Goal: Task Accomplishment & Management: Manage account settings

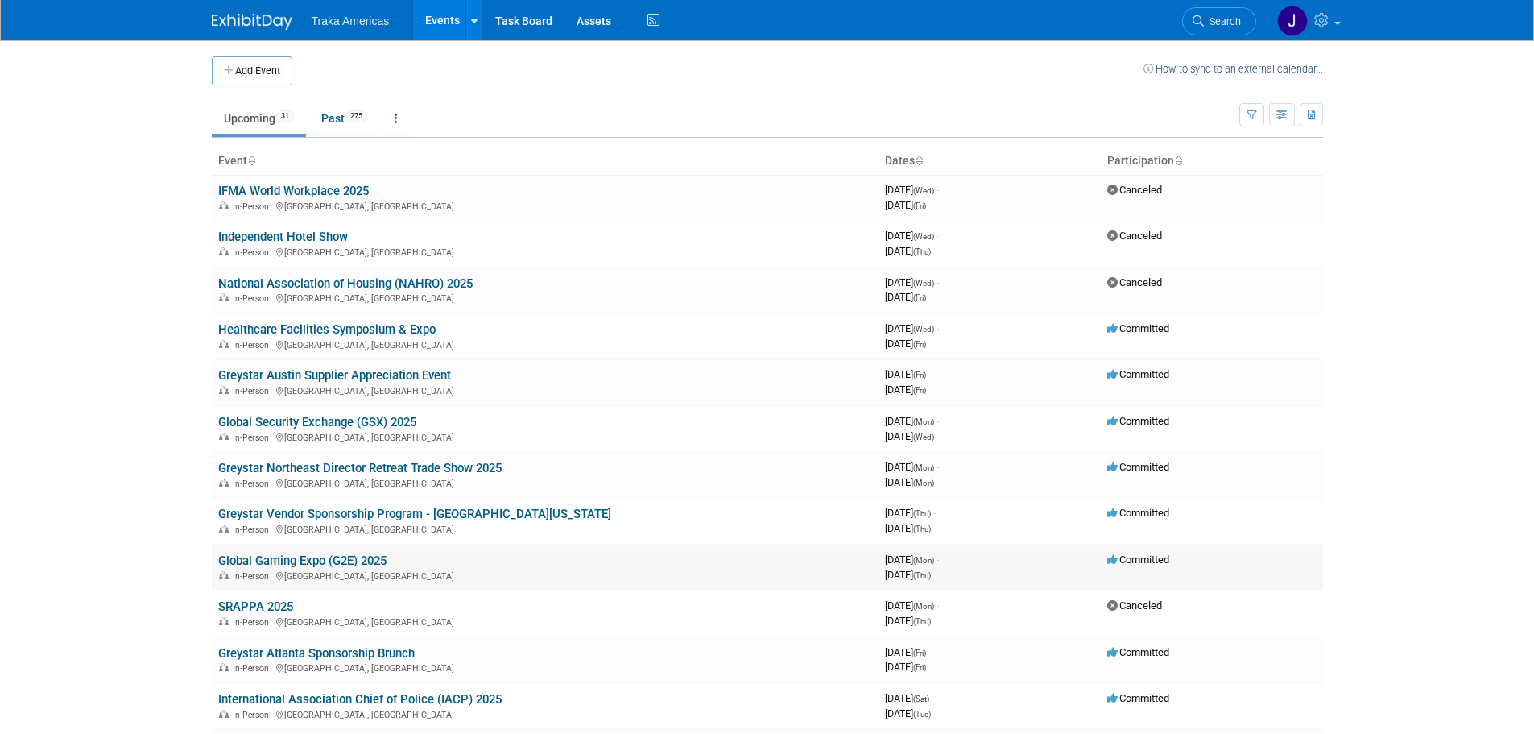
click at [296, 556] on link "Global Gaming Expo (G2E) 2025" at bounding box center [302, 560] width 168 height 14
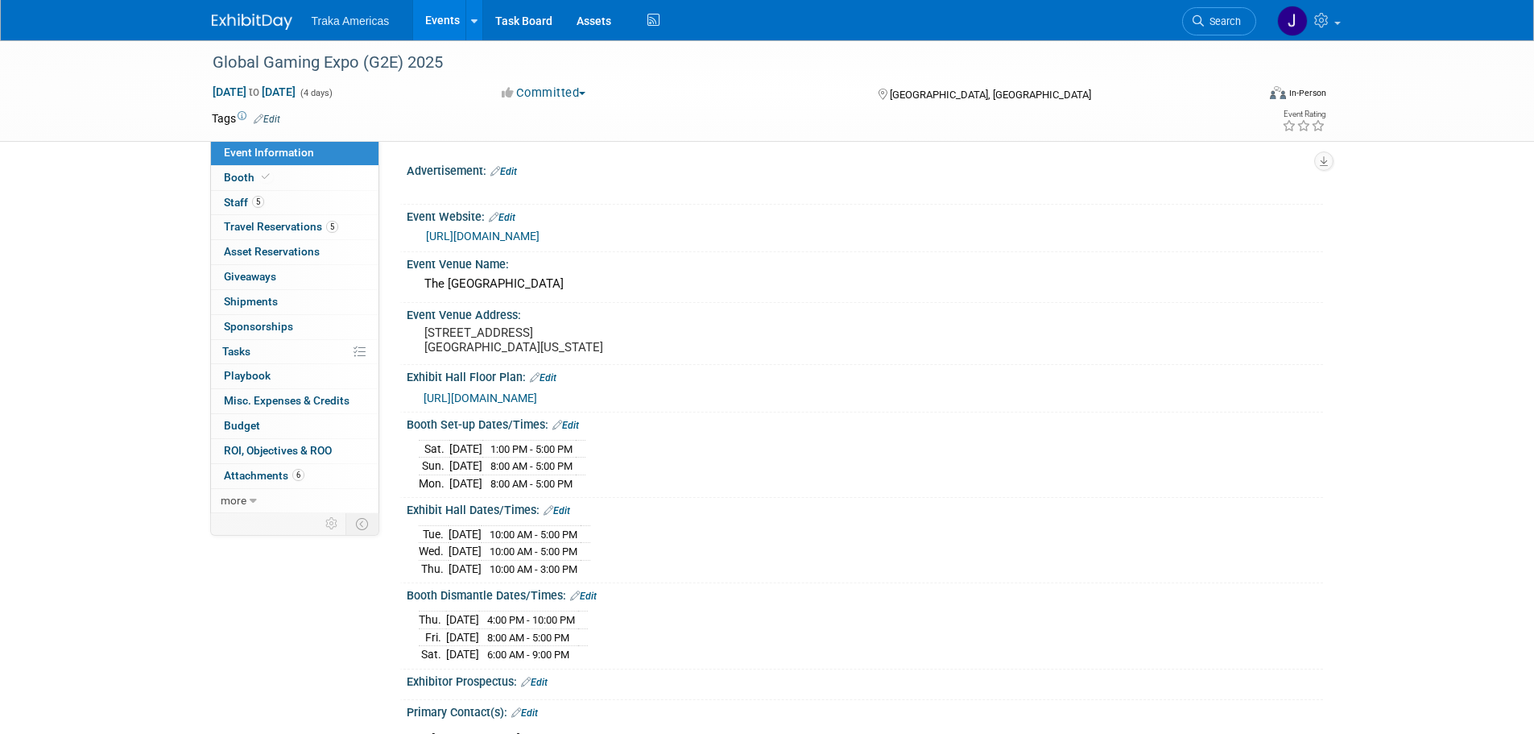
select select "National"
click at [537, 404] on span "https://floorplanning-visualisation.rxweb-prd.com/G2E--25/exfx.html?showPriceIn…" at bounding box center [481, 397] width 114 height 13
click at [267, 480] on span "Attachments 6" at bounding box center [264, 475] width 81 height 13
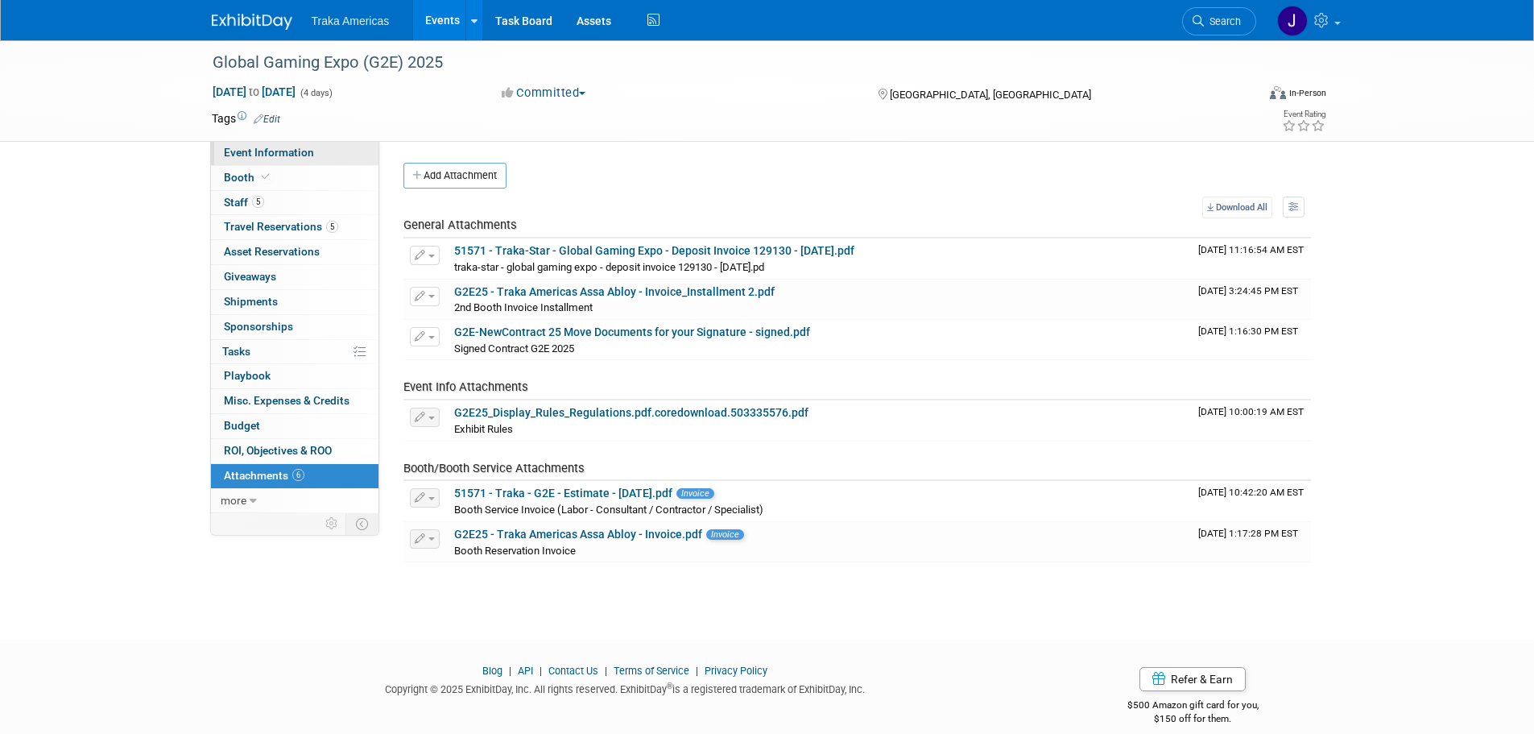
click at [325, 155] on link "Event Information" at bounding box center [295, 153] width 168 height 24
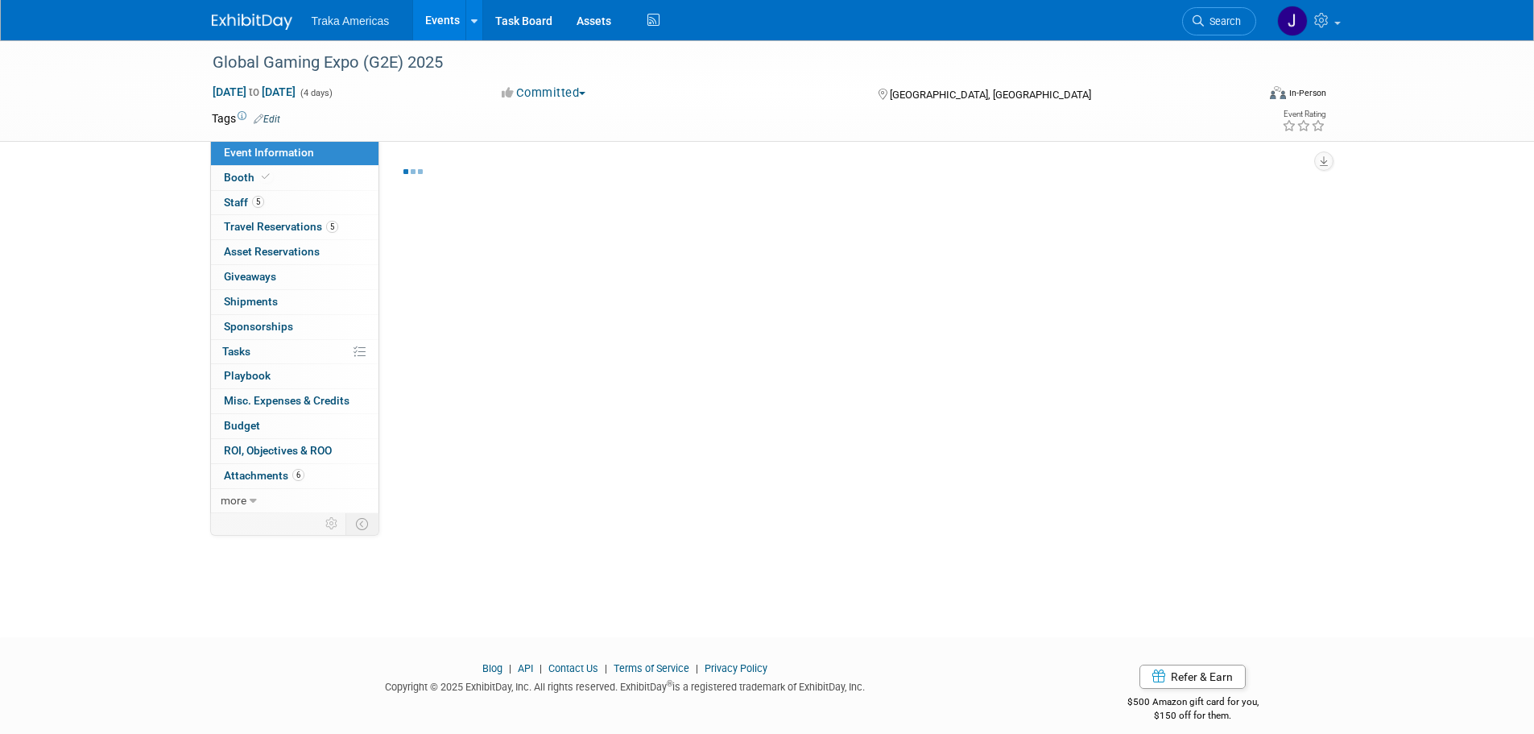
select select "National"
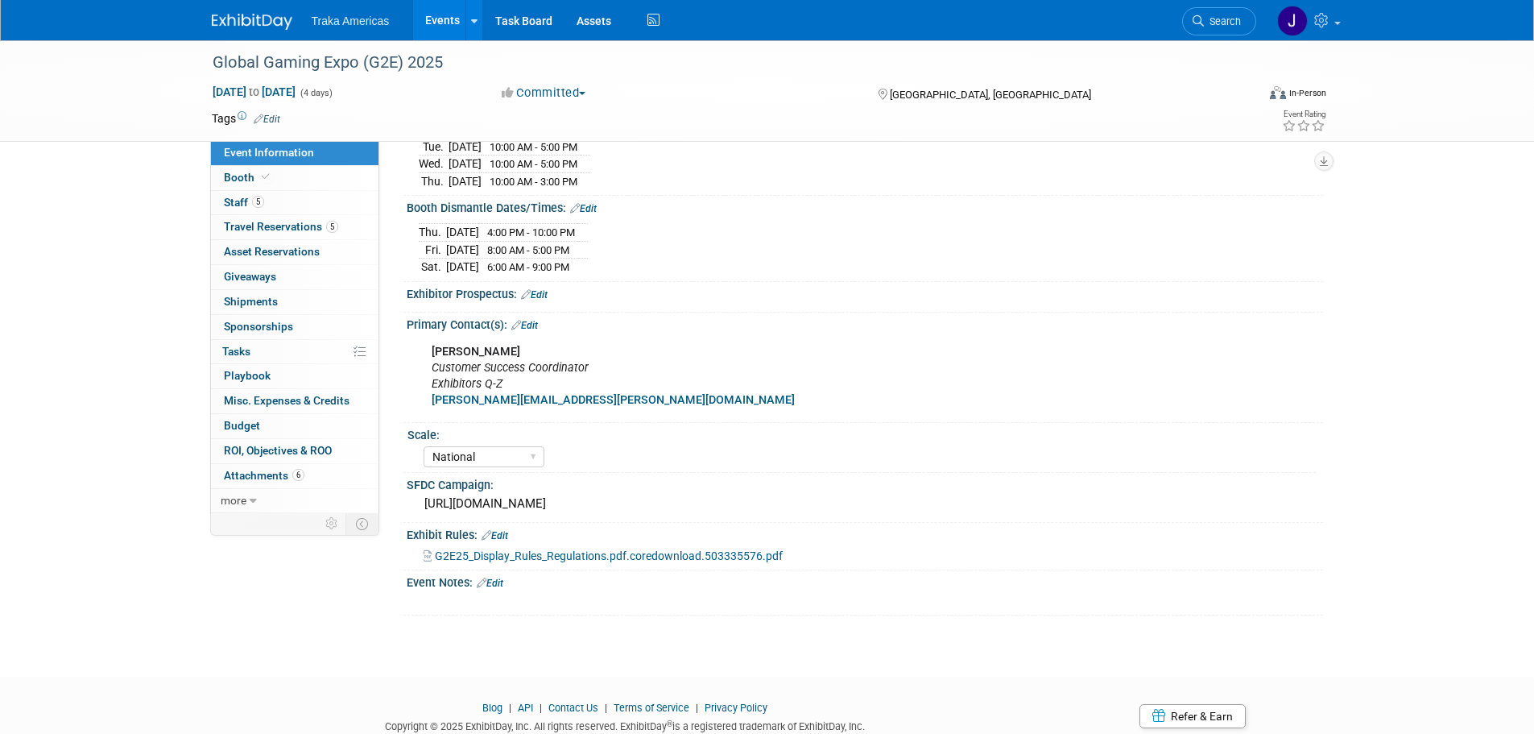
scroll to position [453, 0]
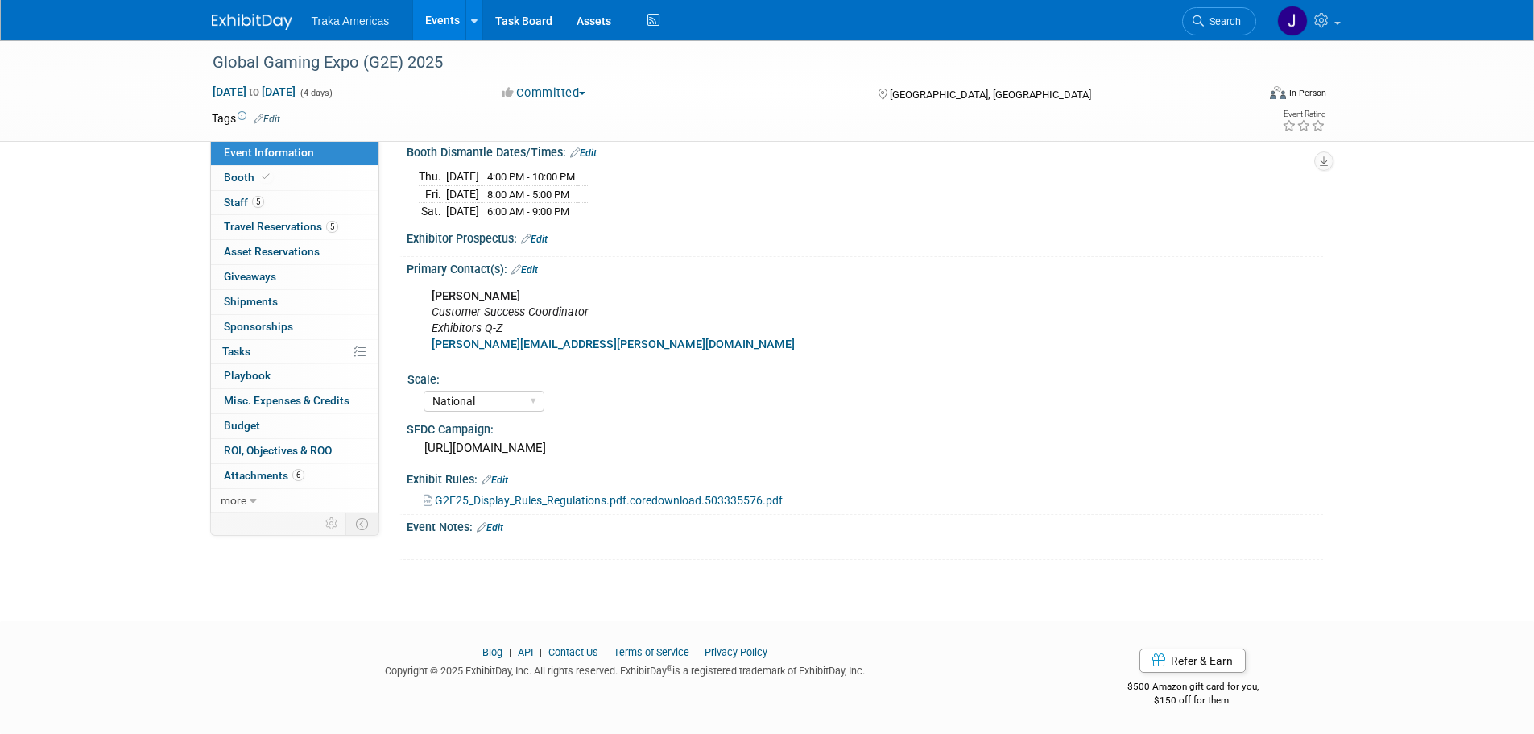
click at [499, 524] on link "Edit" at bounding box center [490, 527] width 27 height 11
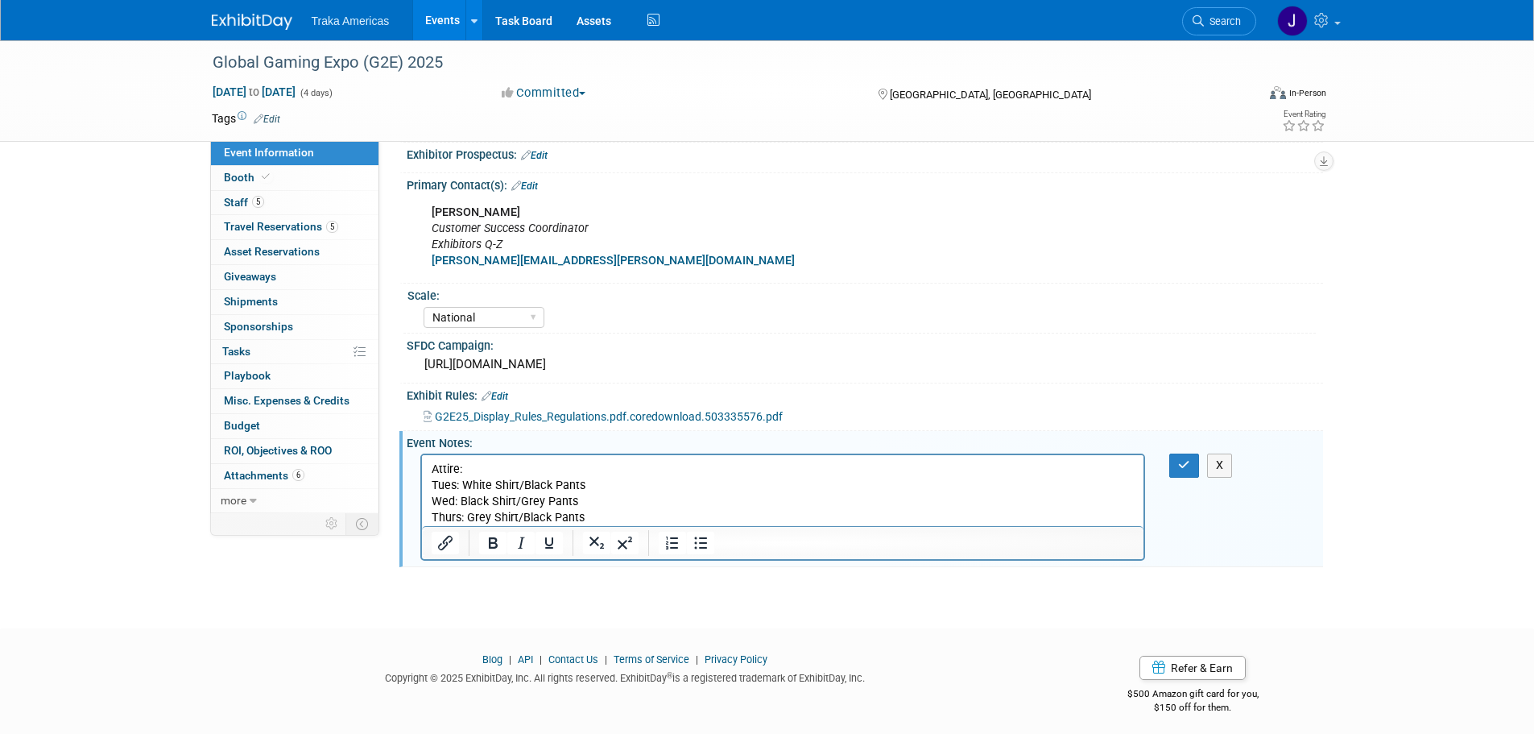
scroll to position [534, 0]
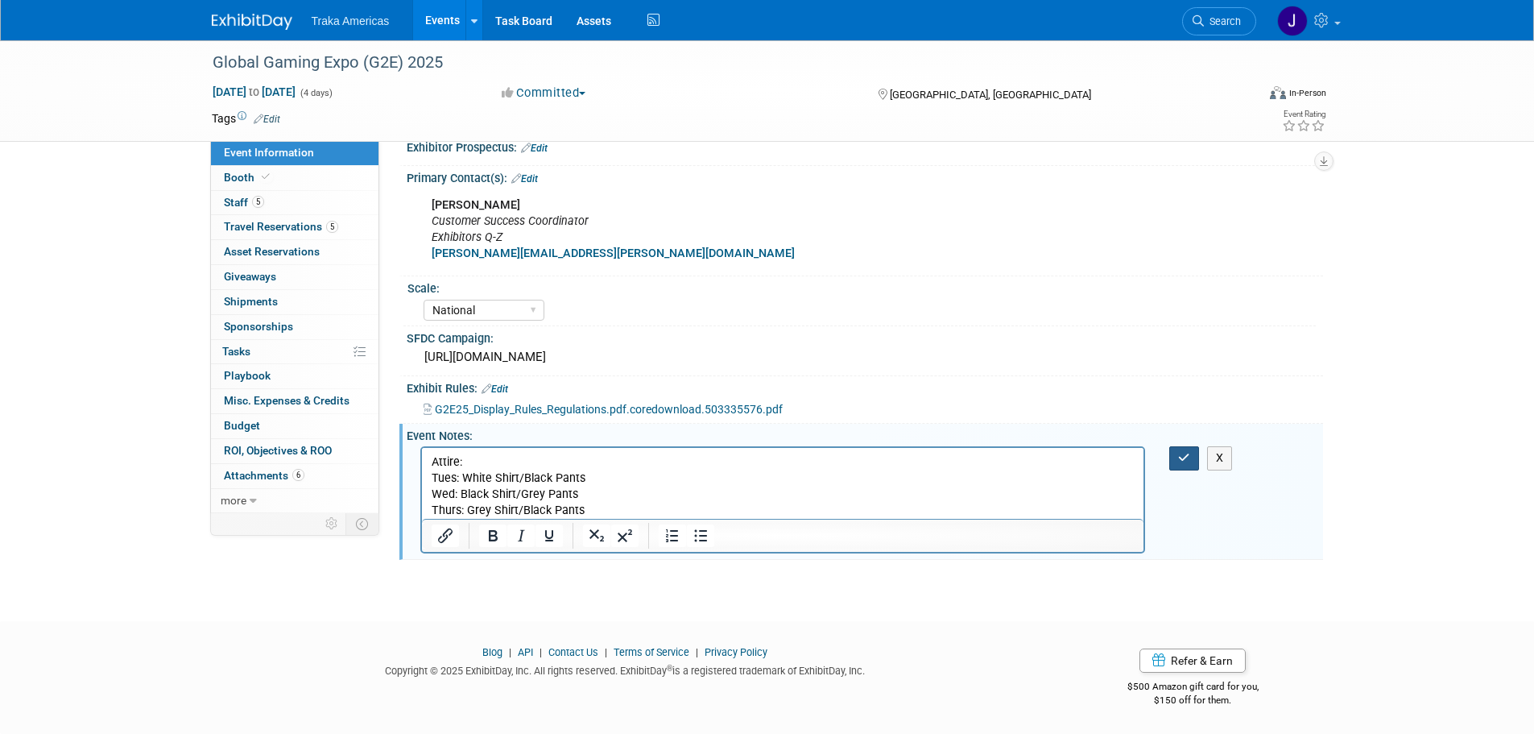
click at [1194, 470] on button "button" at bounding box center [1185, 457] width 30 height 23
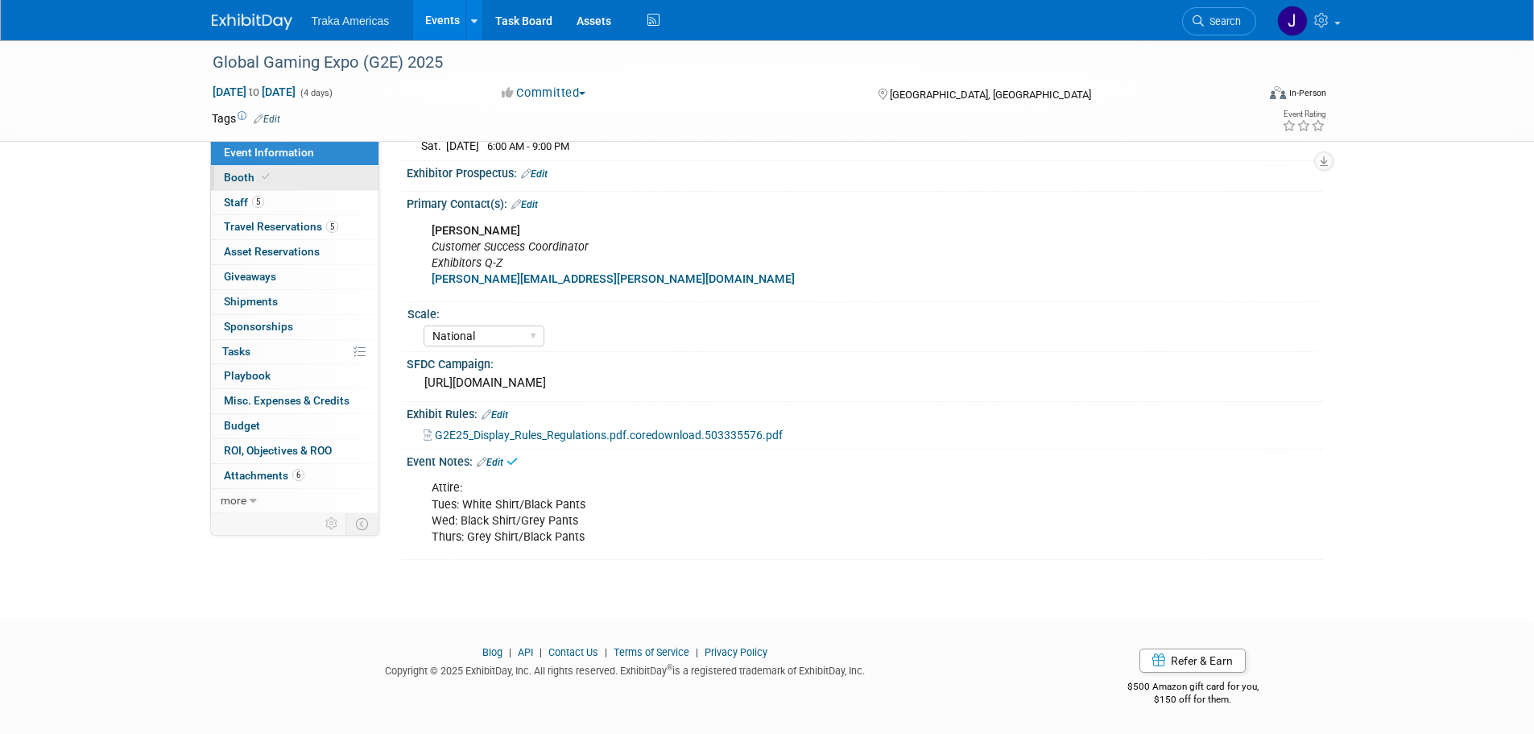
click at [282, 177] on link "Booth" at bounding box center [295, 178] width 168 height 24
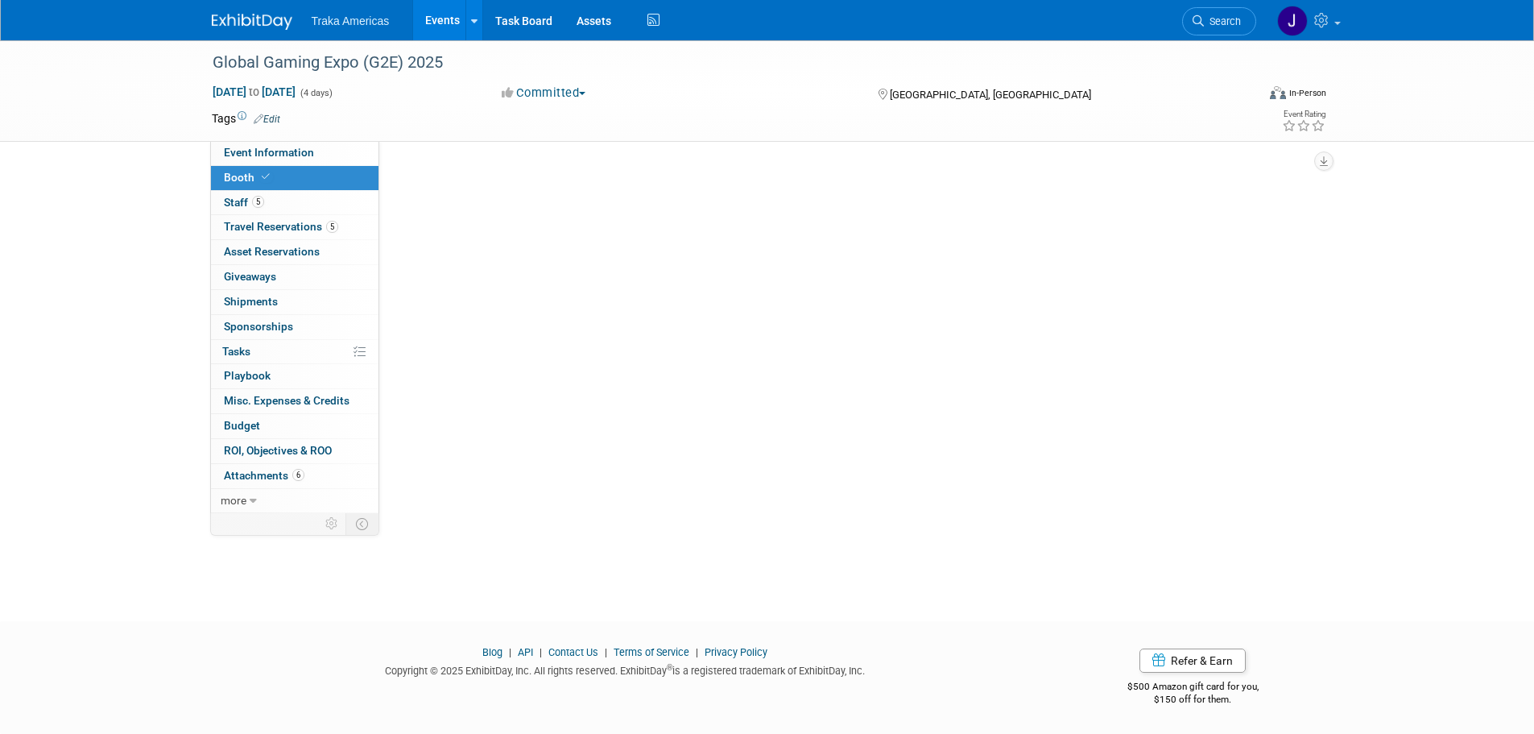
scroll to position [0, 0]
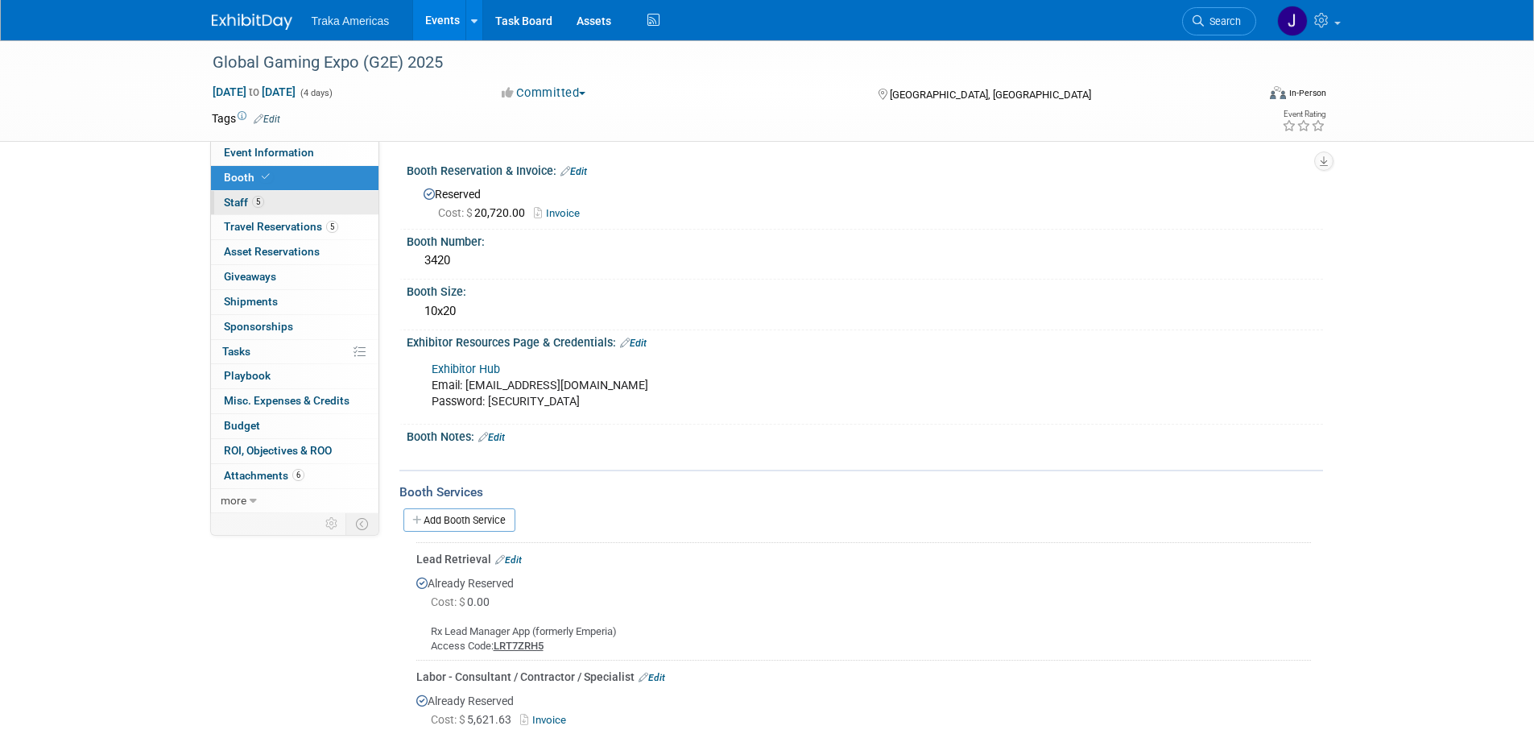
click at [295, 205] on link "5 Staff 5" at bounding box center [295, 203] width 168 height 24
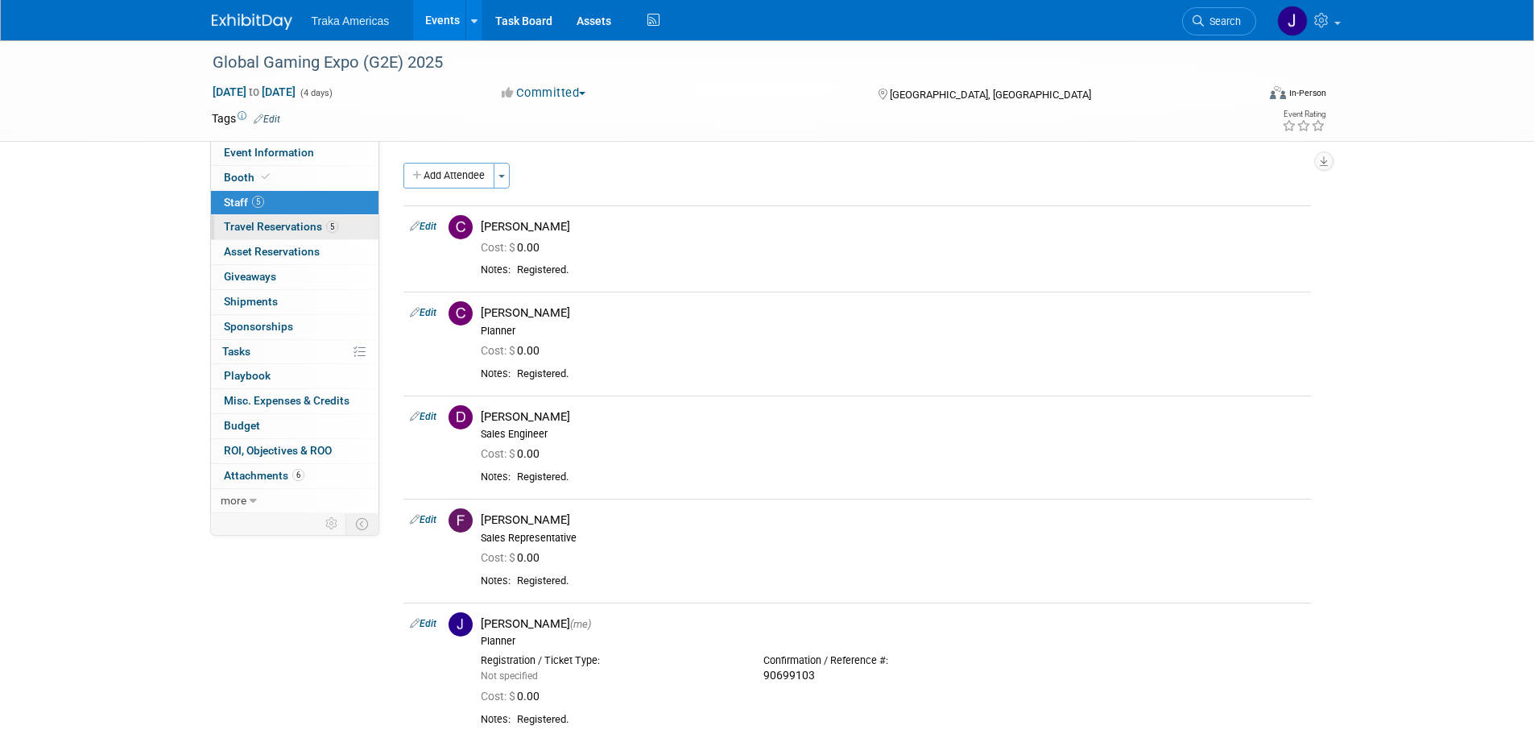
click at [296, 226] on span "Travel Reservations 5" at bounding box center [281, 226] width 114 height 13
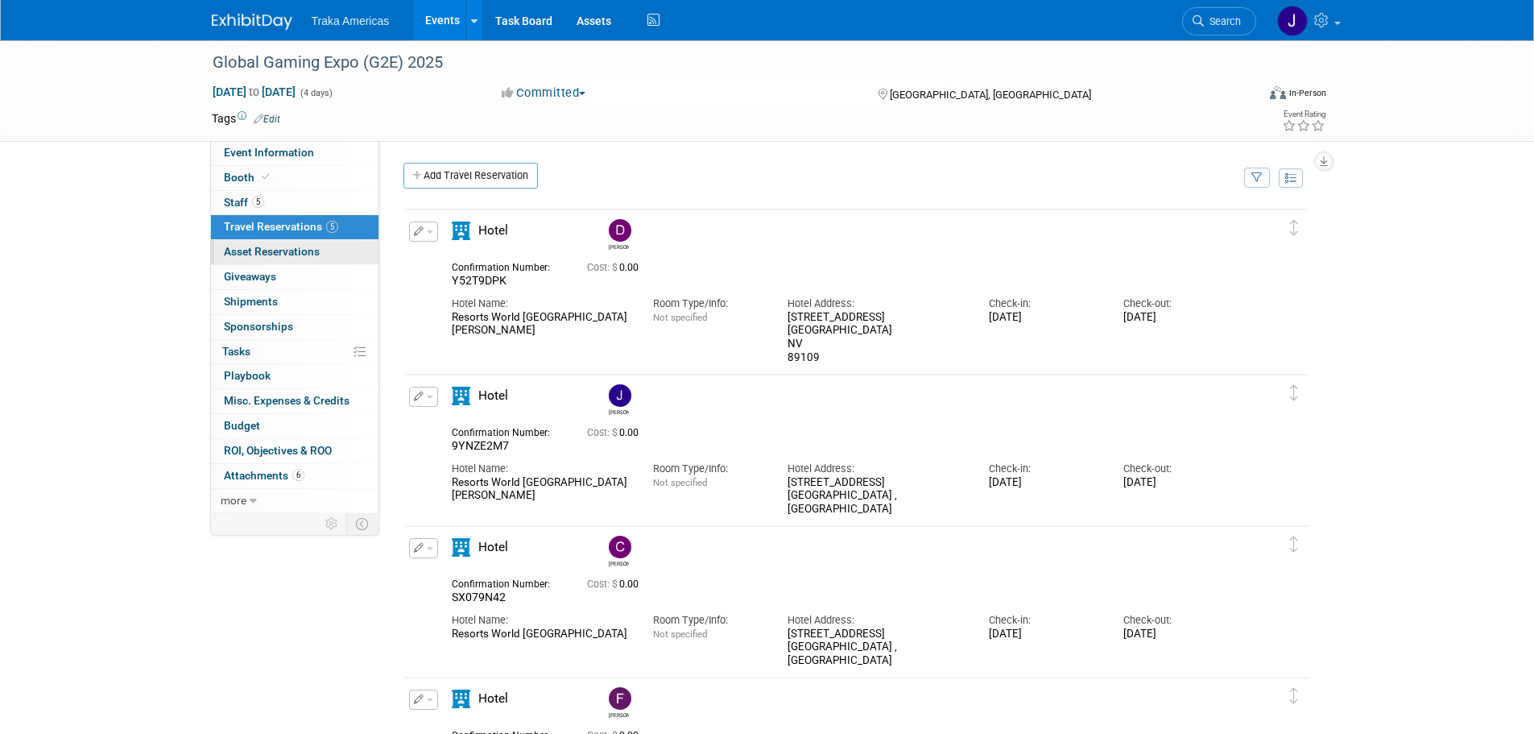
click at [300, 257] on span "Asset Reservations 0" at bounding box center [272, 251] width 96 height 13
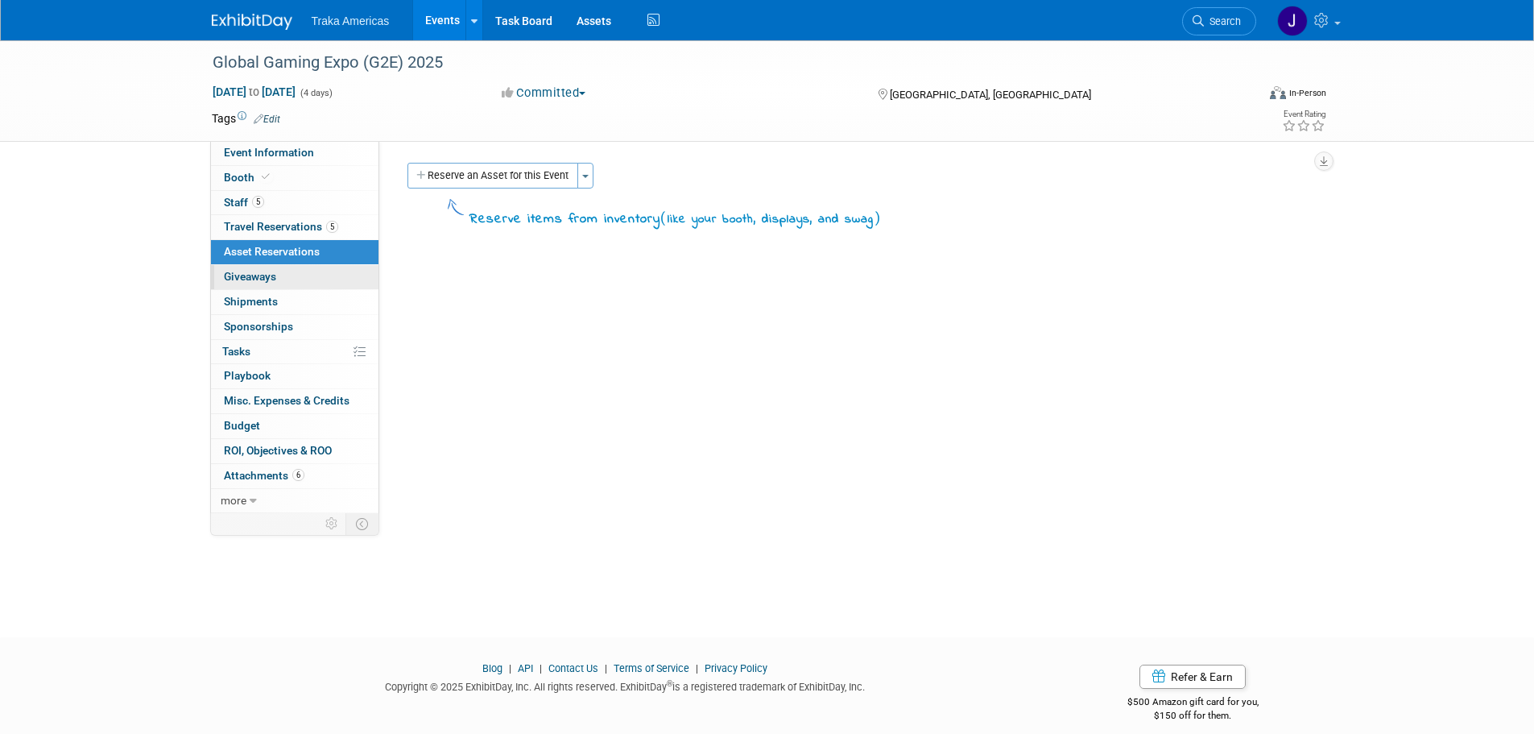
click at [300, 283] on link "0 Giveaways 0" at bounding box center [295, 277] width 168 height 24
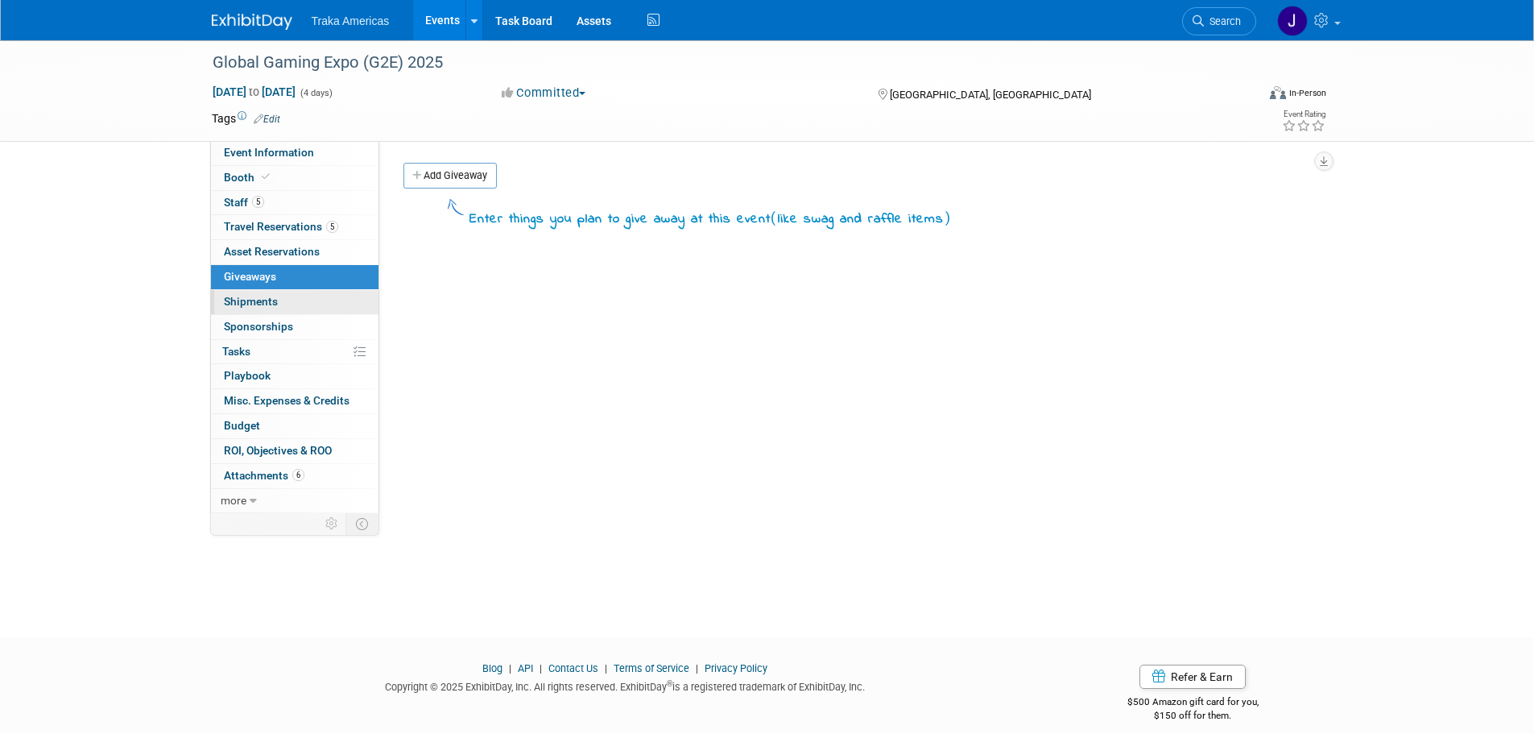
click at [298, 295] on link "0 Shipments 0" at bounding box center [295, 302] width 168 height 24
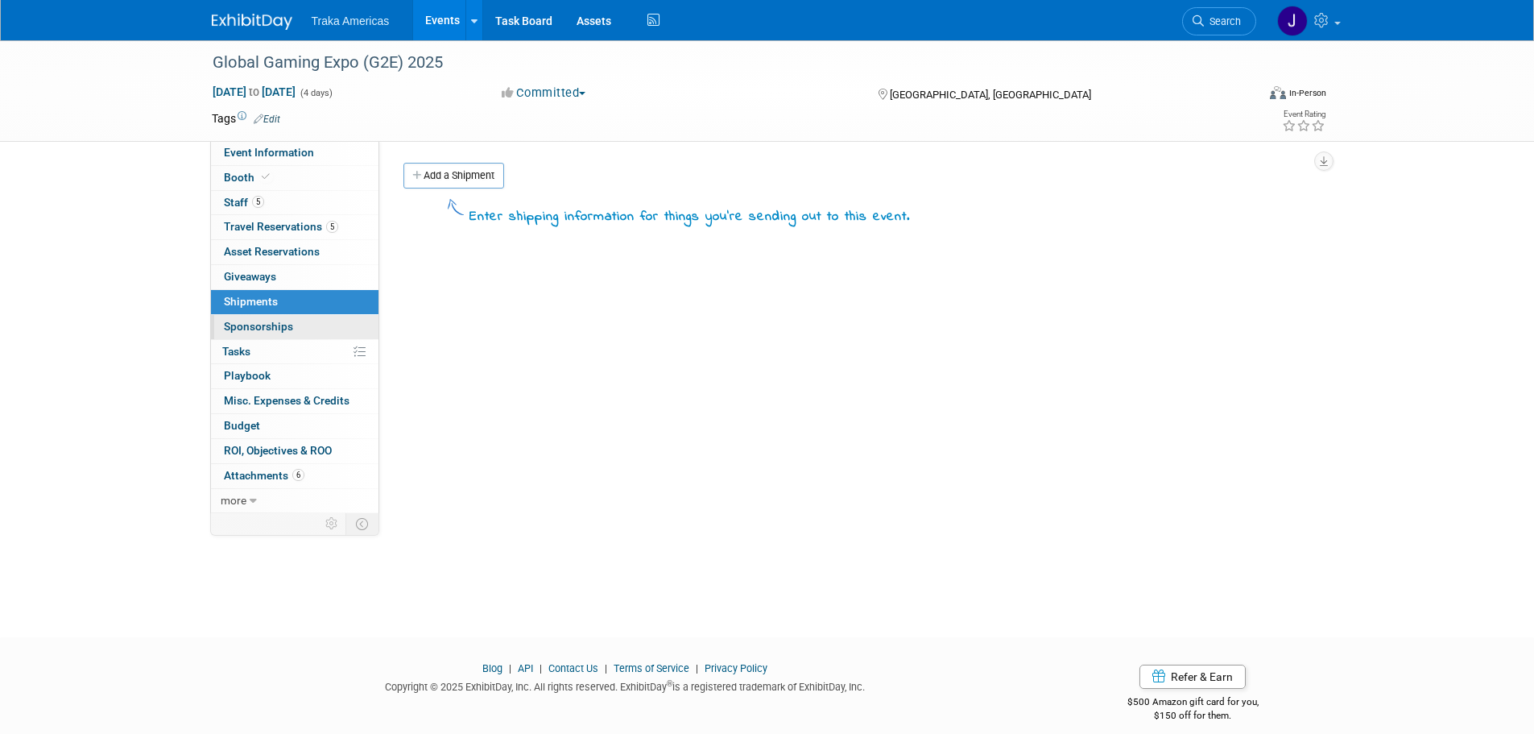
click at [304, 315] on link "0 Sponsorships 0" at bounding box center [295, 327] width 168 height 24
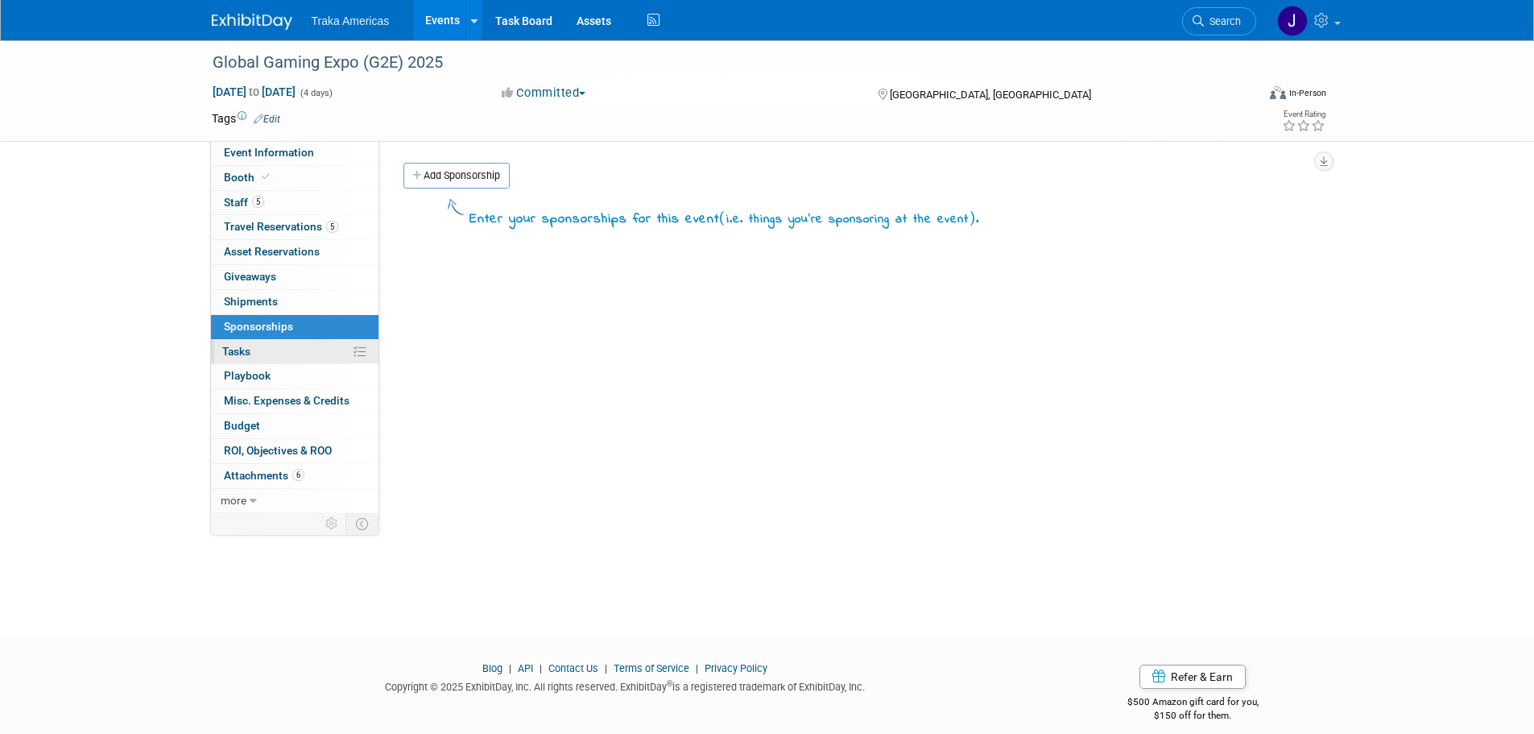
click at [302, 346] on link "0% Tasks 0%" at bounding box center [295, 352] width 168 height 24
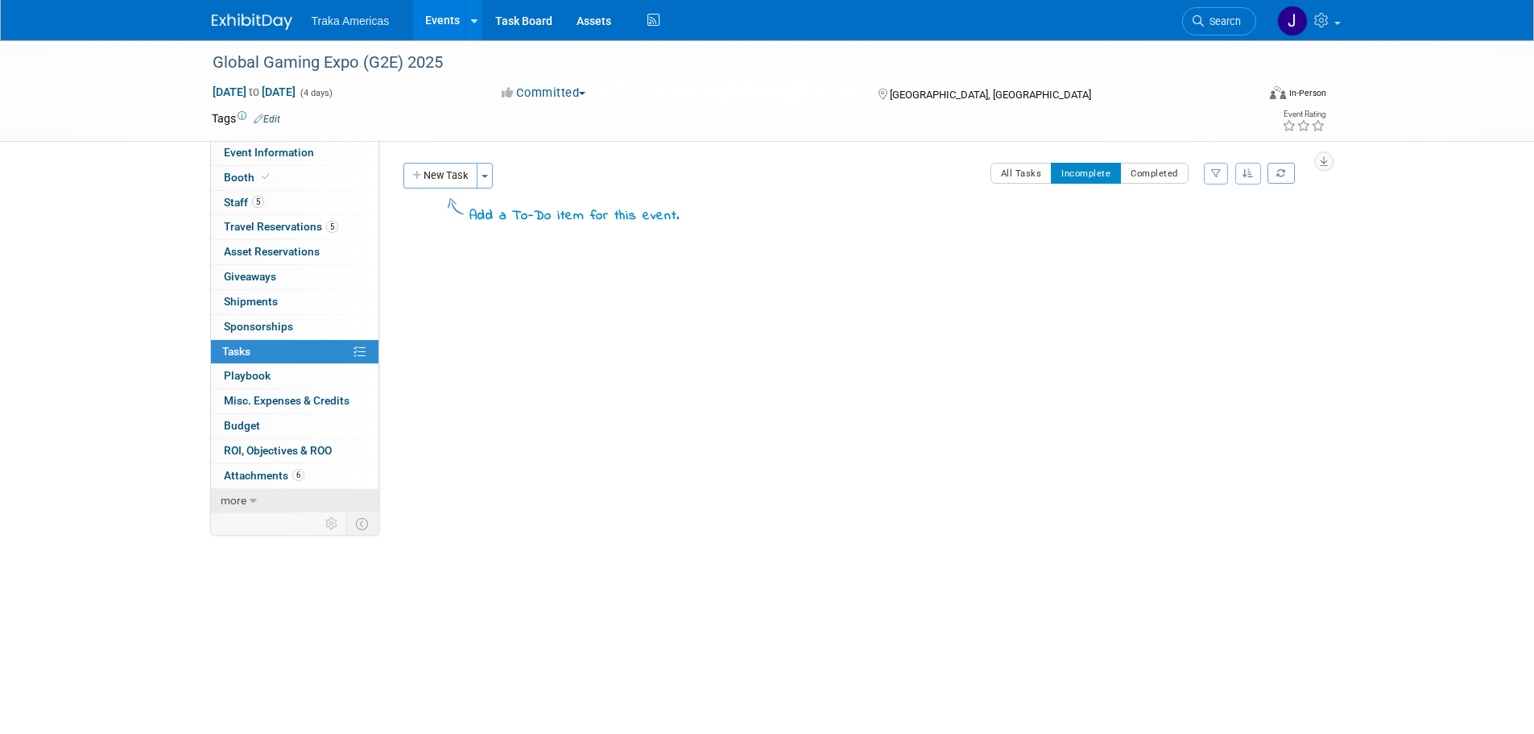
click at [292, 491] on link "more" at bounding box center [295, 501] width 168 height 24
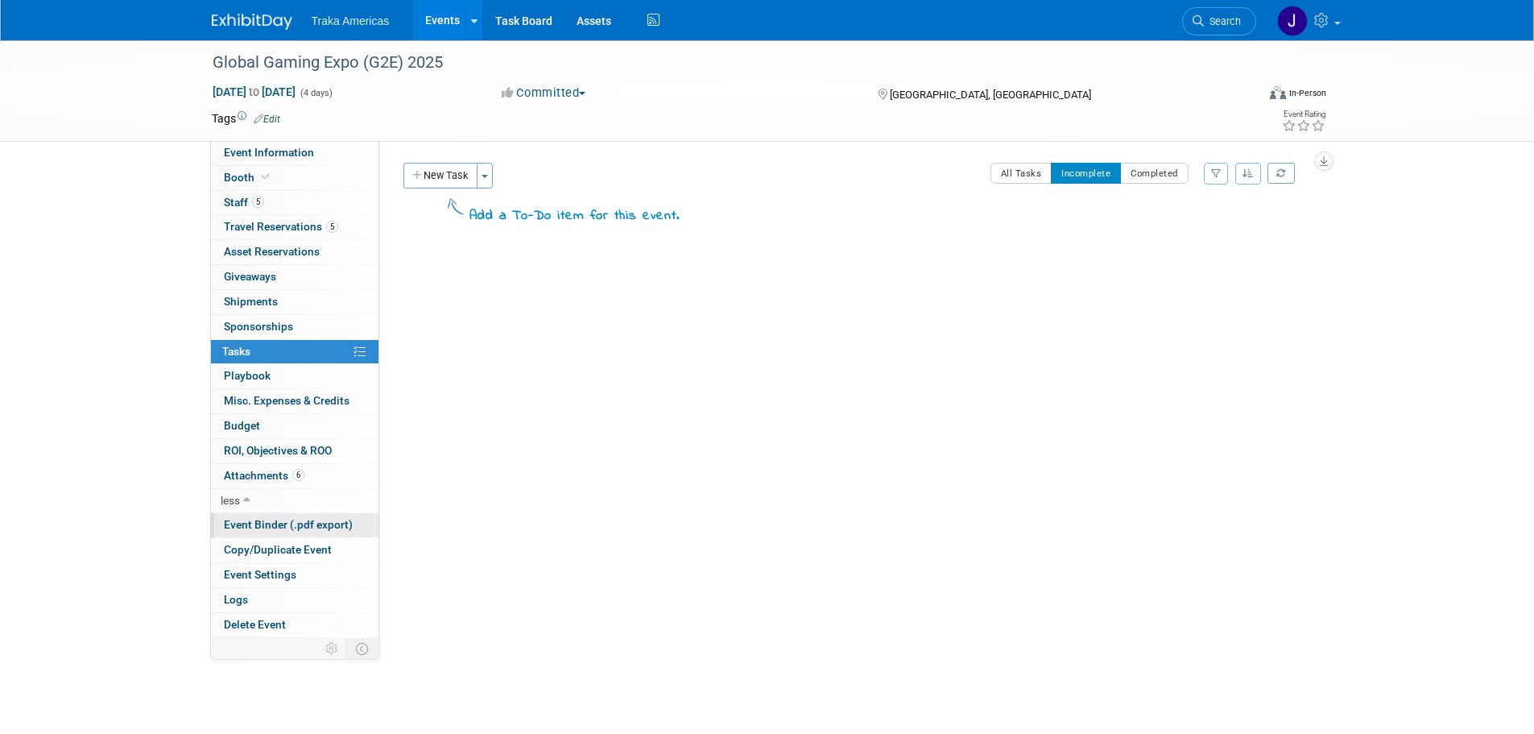
click at [296, 522] on span "Event Binder (.pdf export)" at bounding box center [288, 524] width 129 height 13
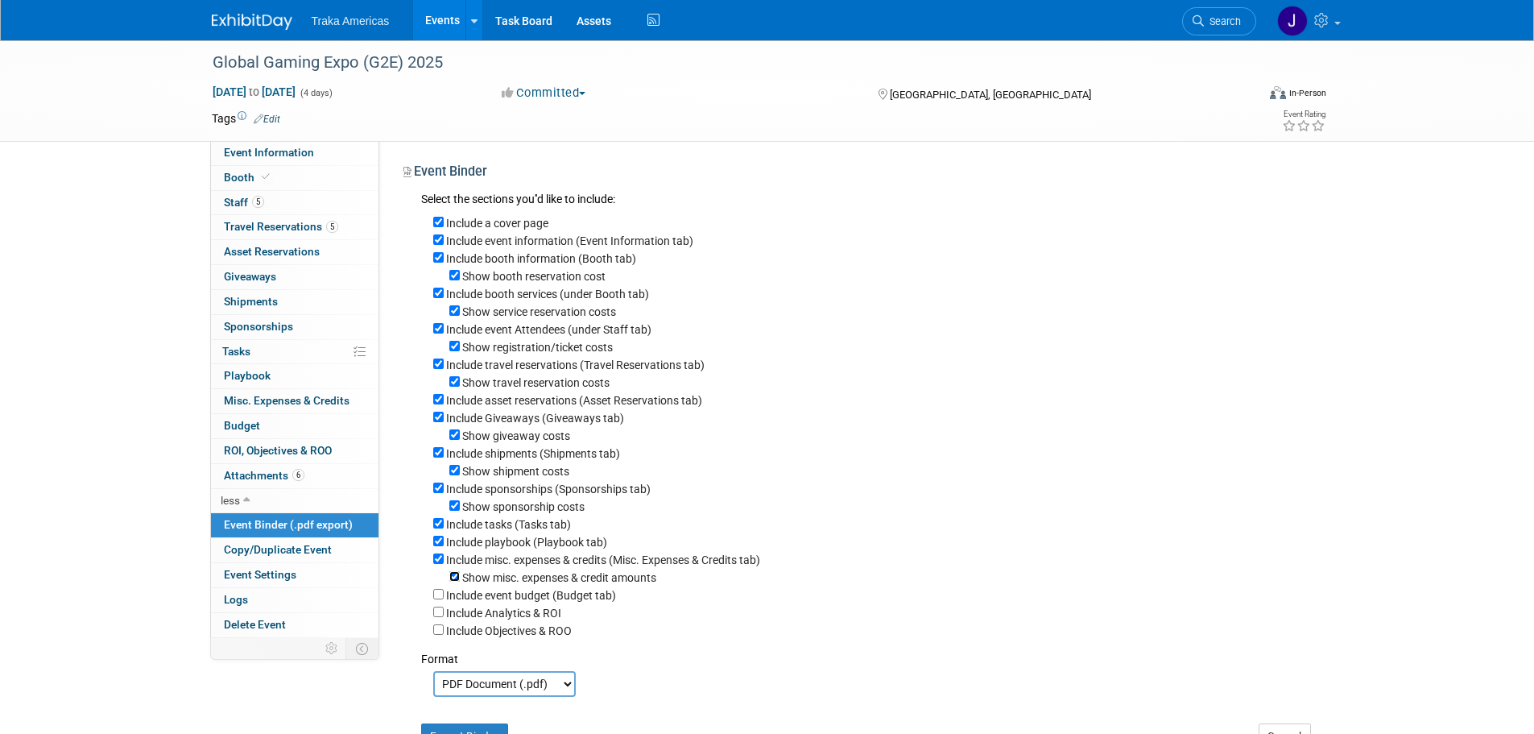
click at [455, 582] on input "Show misc. expenses & credit amounts" at bounding box center [454, 576] width 10 height 10
checkbox input "false"
click at [453, 511] on input "Show sponsorship costs" at bounding box center [454, 505] width 10 height 10
checkbox input "false"
click at [455, 475] on input "Show shipment costs" at bounding box center [454, 470] width 10 height 10
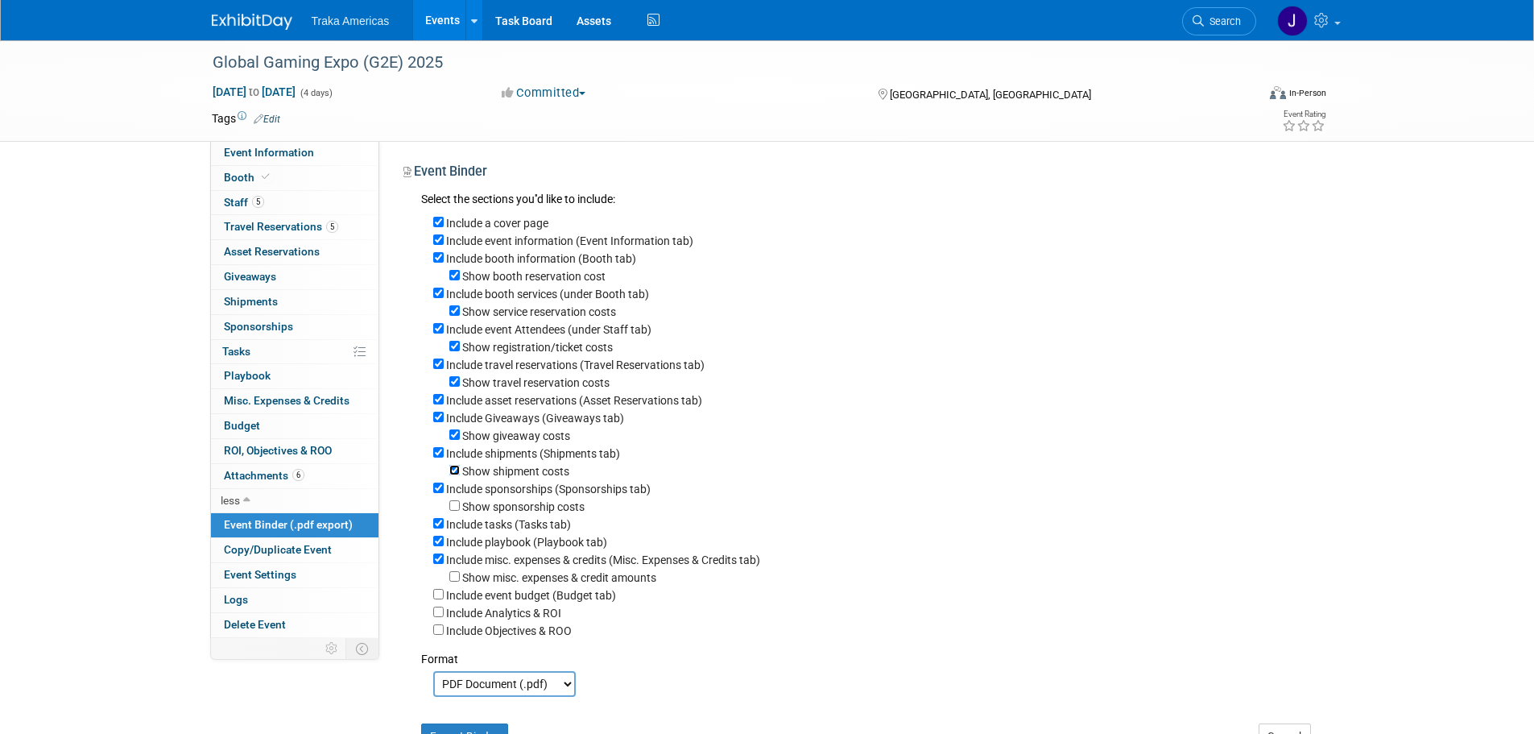
checkbox input "false"
click at [456, 440] on input "Show giveaway costs" at bounding box center [454, 434] width 10 height 10
checkbox input "false"
click at [455, 387] on input "Show travel reservation costs" at bounding box center [454, 381] width 10 height 10
checkbox input "false"
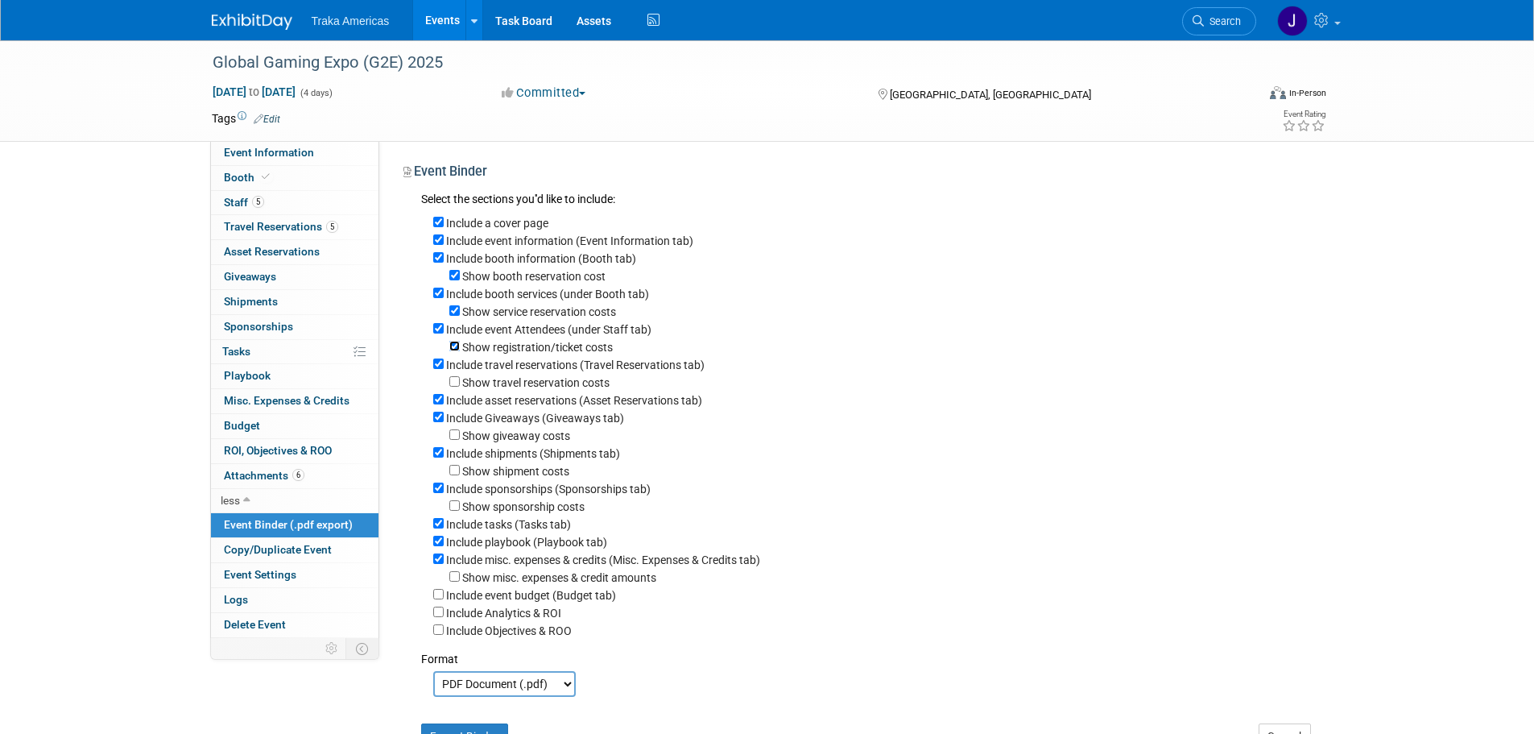
click at [455, 351] on input "Show registration/ticket costs" at bounding box center [454, 346] width 10 height 10
checkbox input "false"
click at [461, 306] on div "Show service reservation costs" at bounding box center [872, 311] width 878 height 18
click at [457, 313] on input "Show service reservation costs" at bounding box center [454, 310] width 10 height 10
checkbox input "false"
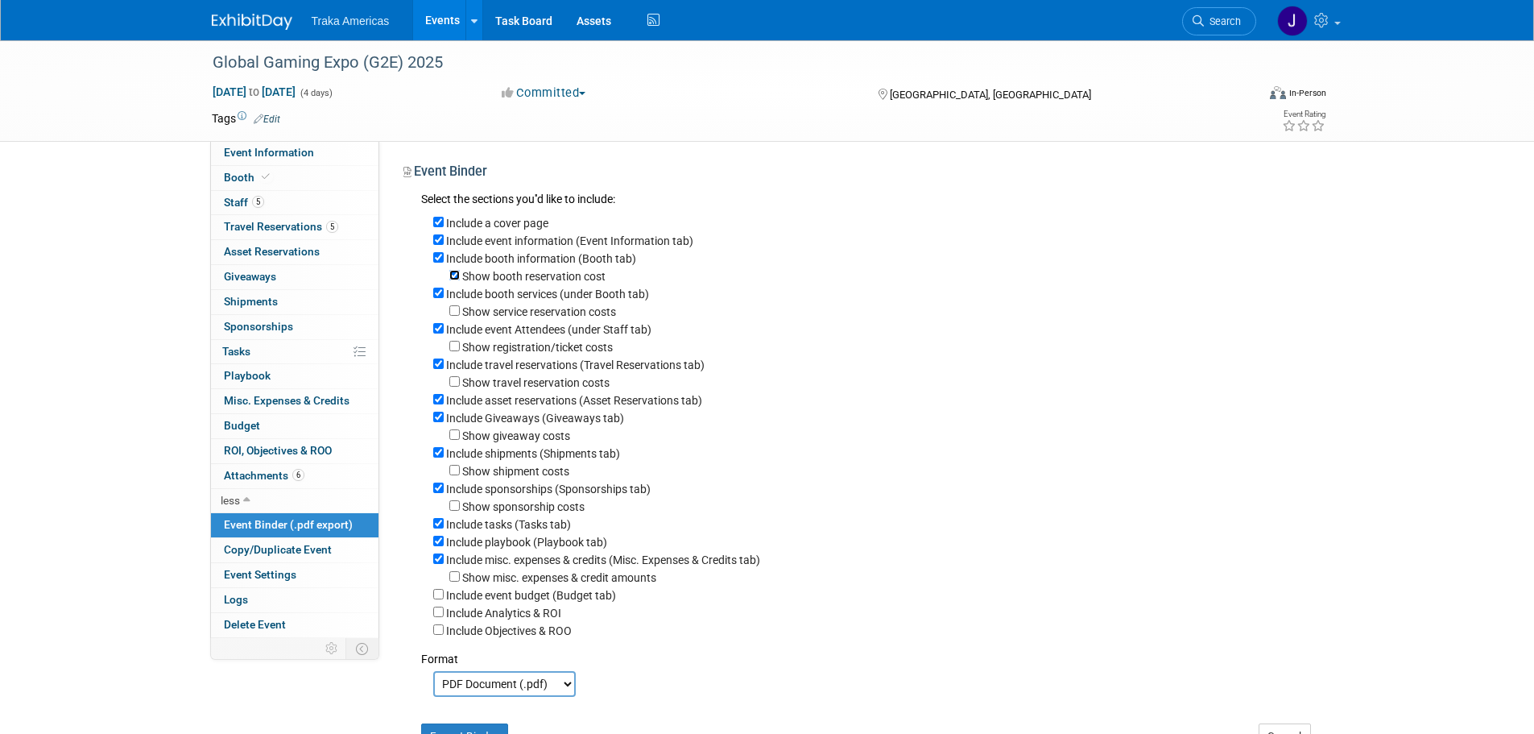
click at [455, 279] on input "Show booth reservation cost" at bounding box center [454, 275] width 10 height 10
checkbox input "false"
click at [439, 564] on input "Include misc. expenses & credits (Misc. Expenses & Credits tab)" at bounding box center [438, 558] width 10 height 10
checkbox input "false"
click at [433, 546] on div "Include playbook (Playbook tab)" at bounding box center [872, 541] width 878 height 18
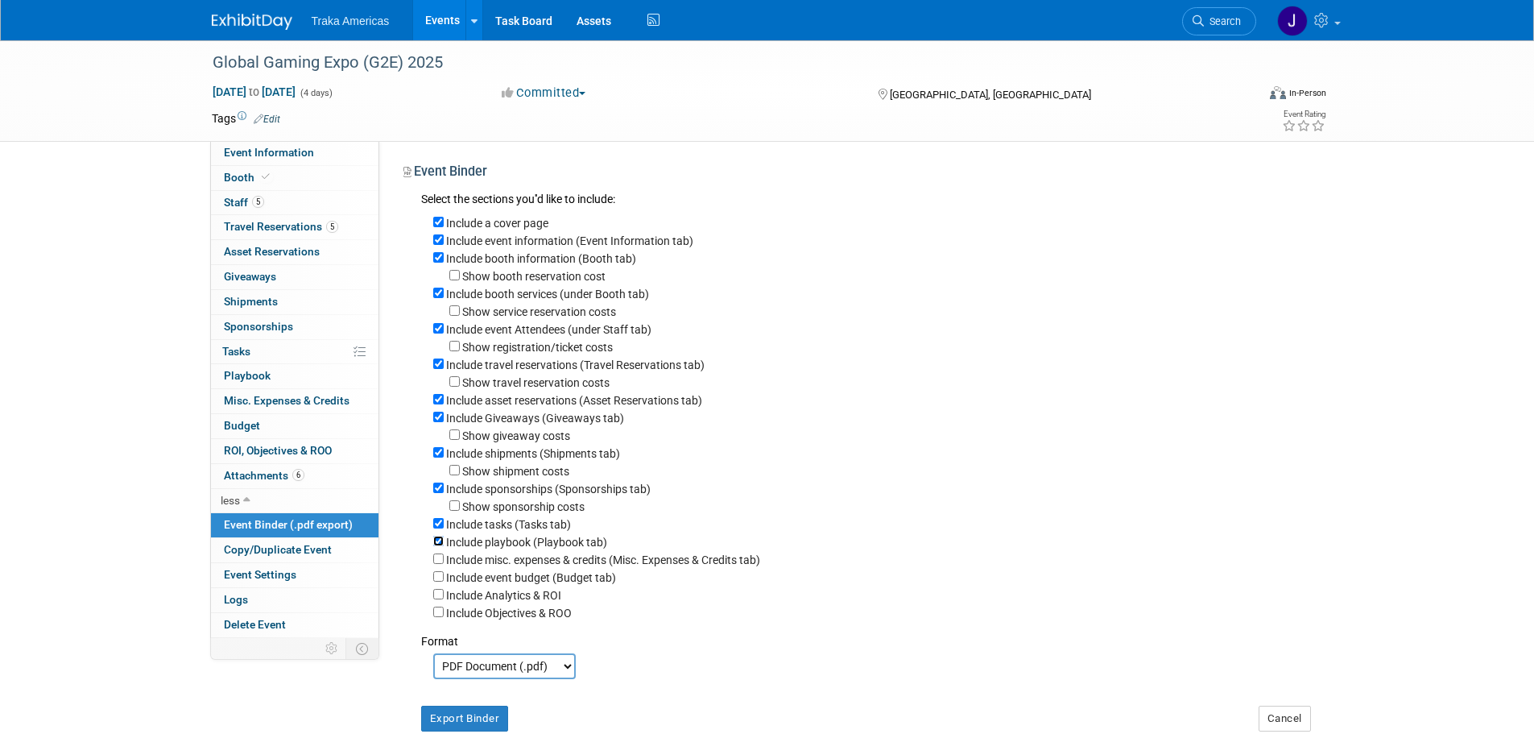
click at [434, 546] on input "Include playbook (Playbook tab)" at bounding box center [438, 541] width 10 height 10
checkbox input "false"
click at [434, 528] on input "Include tasks (Tasks tab)" at bounding box center [438, 523] width 10 height 10
checkbox input "false"
click at [438, 493] on input "Include sponsorships (Sponsorships tab)" at bounding box center [438, 487] width 10 height 10
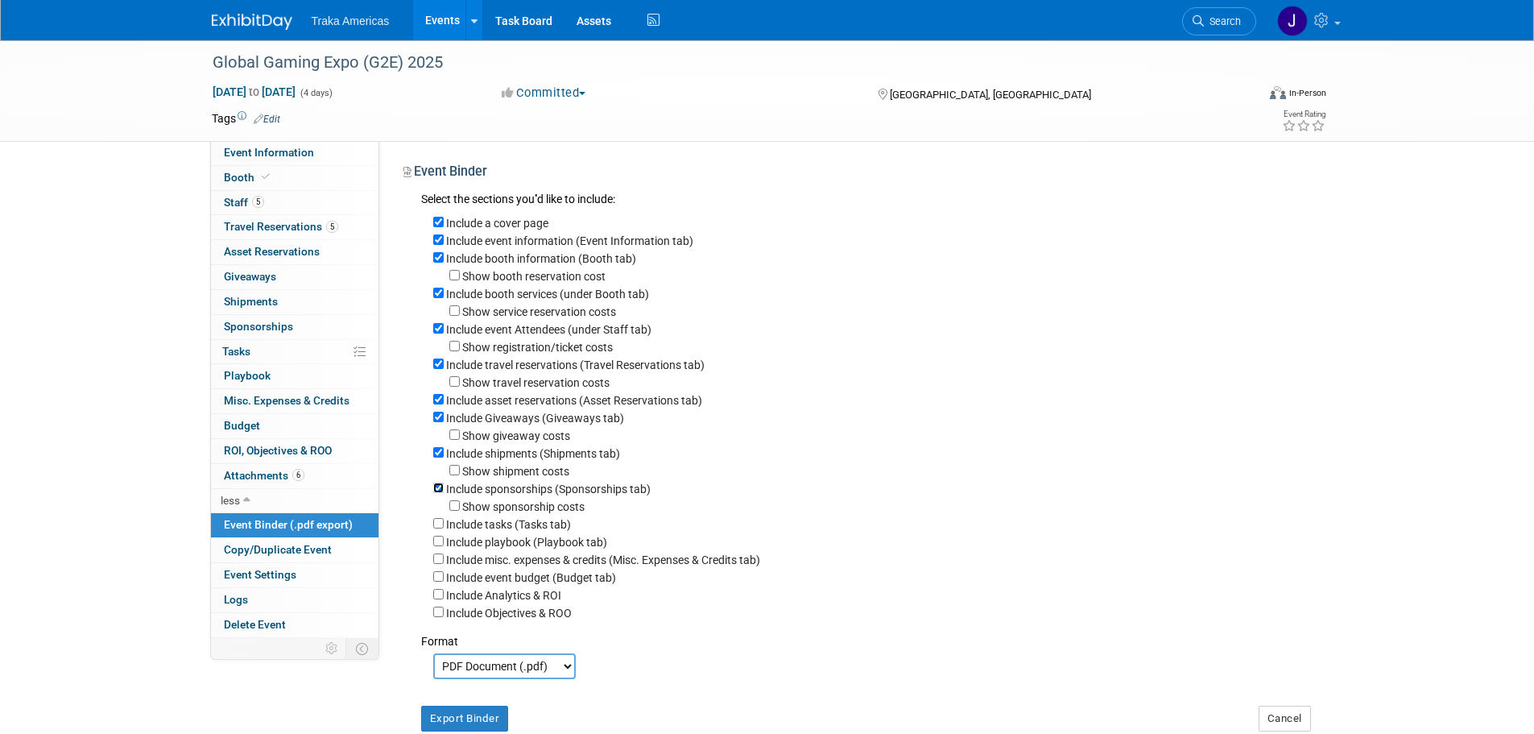
checkbox input "false"
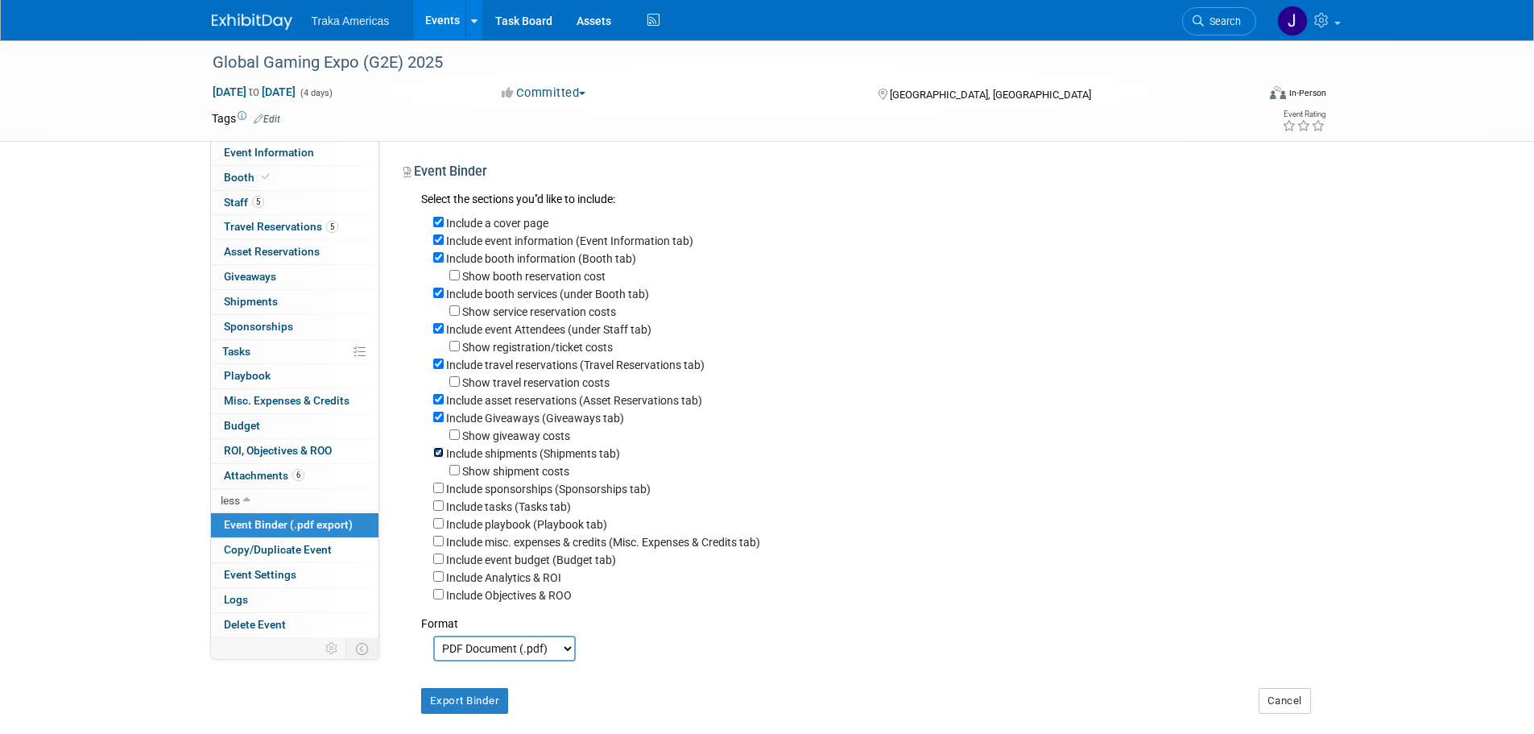
click at [438, 457] on input "Include shipments (Shipments tab)" at bounding box center [438, 452] width 10 height 10
checkbox input "false"
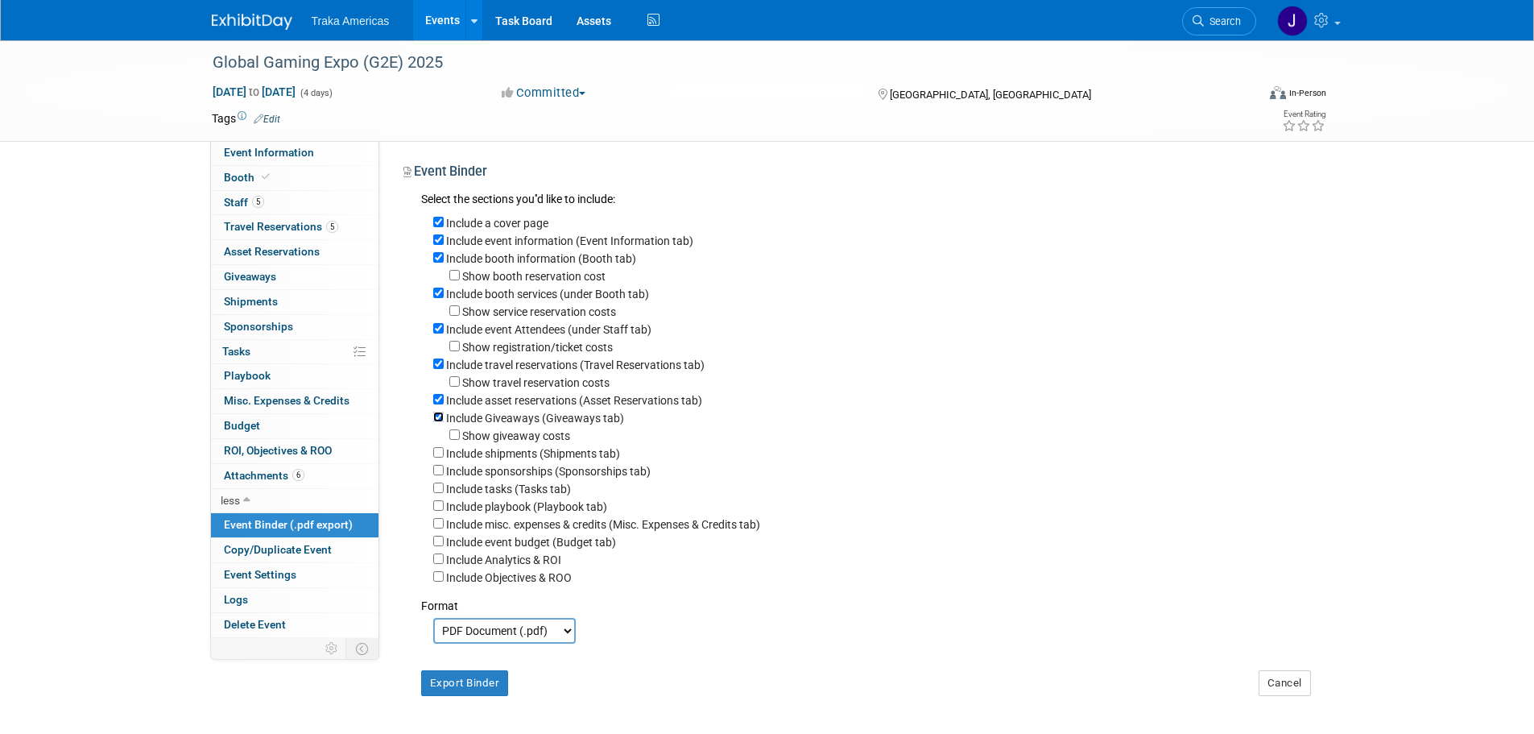
click at [439, 422] on input "Include Giveaways (Giveaways tab)" at bounding box center [438, 417] width 10 height 10
checkbox input "false"
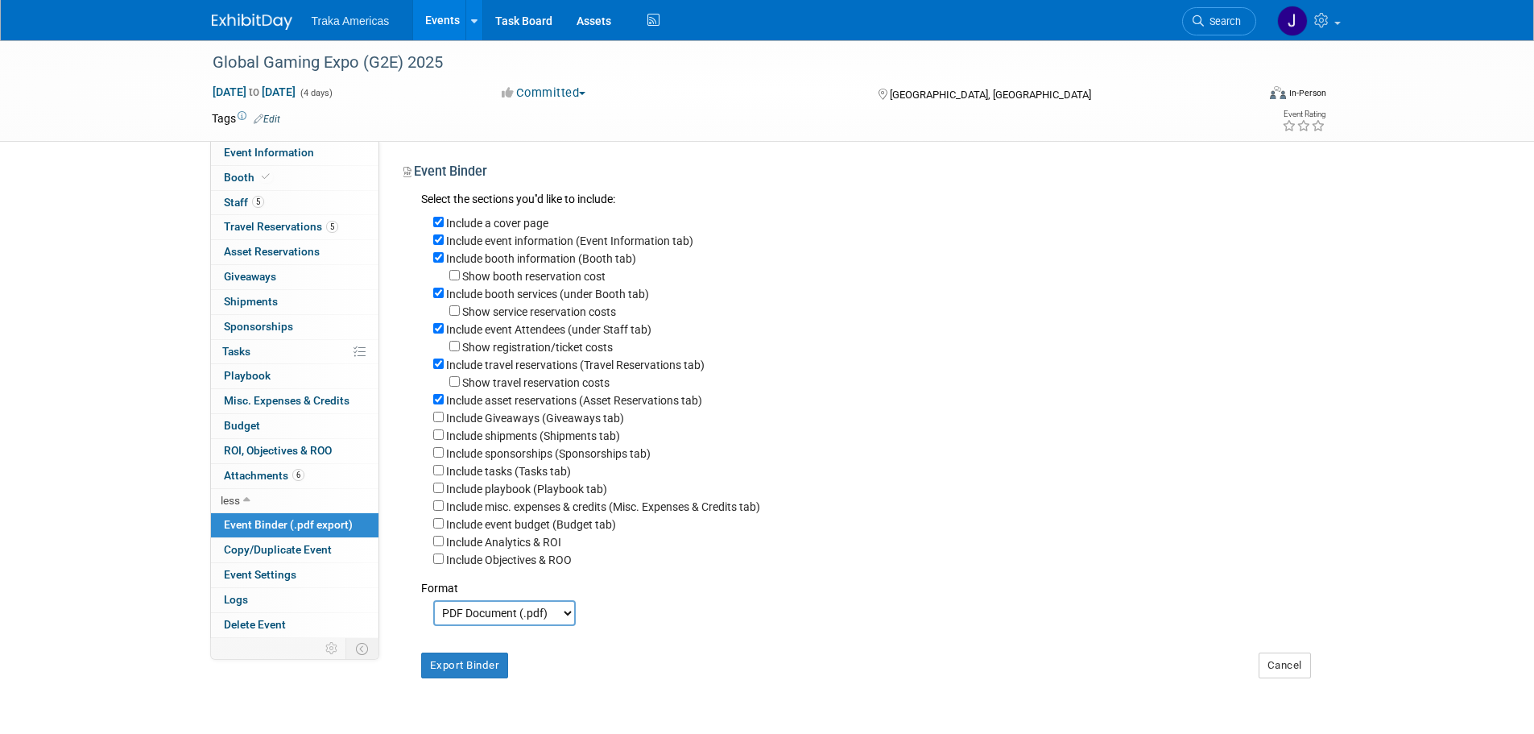
click at [439, 408] on div "Include asset reservations (Asset Reservations tab)" at bounding box center [872, 400] width 878 height 18
click at [439, 404] on input "Include asset reservations (Asset Reservations tab)" at bounding box center [438, 399] width 10 height 10
checkbox input "false"
click at [466, 678] on button "Export Binder" at bounding box center [465, 665] width 88 height 26
click at [287, 159] on link "Event Information" at bounding box center [295, 153] width 168 height 24
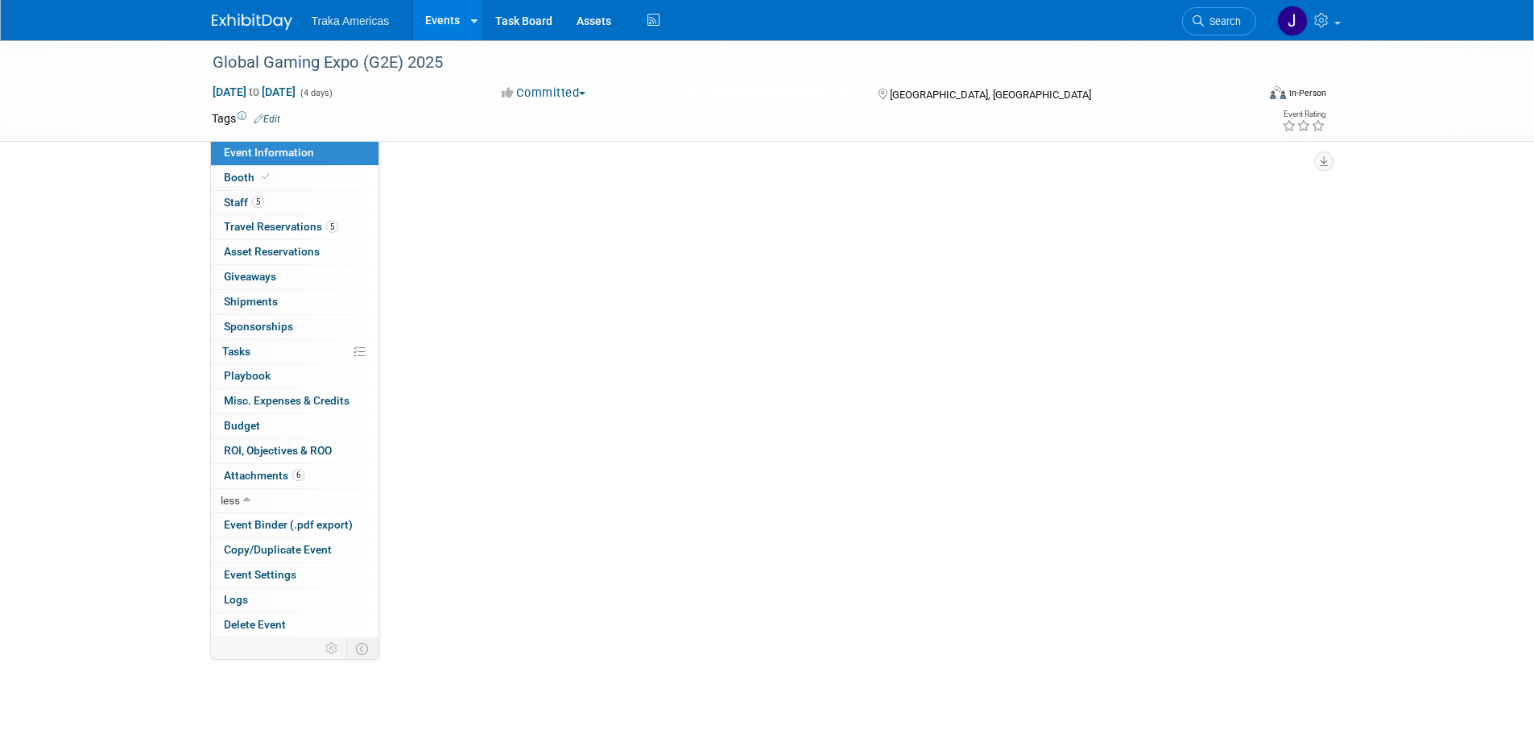
select select "National"
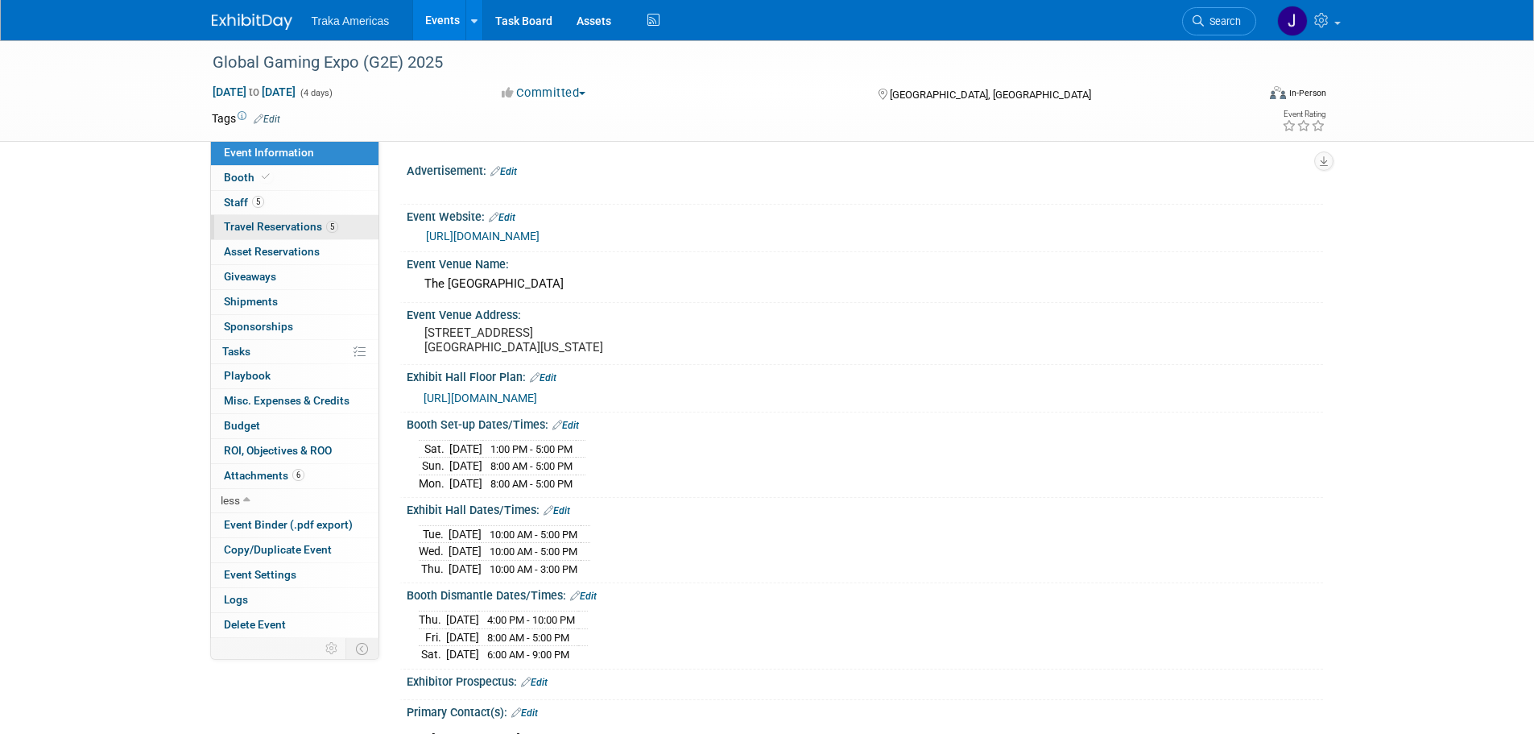
click at [261, 226] on span "Travel Reservations 5" at bounding box center [281, 226] width 114 height 13
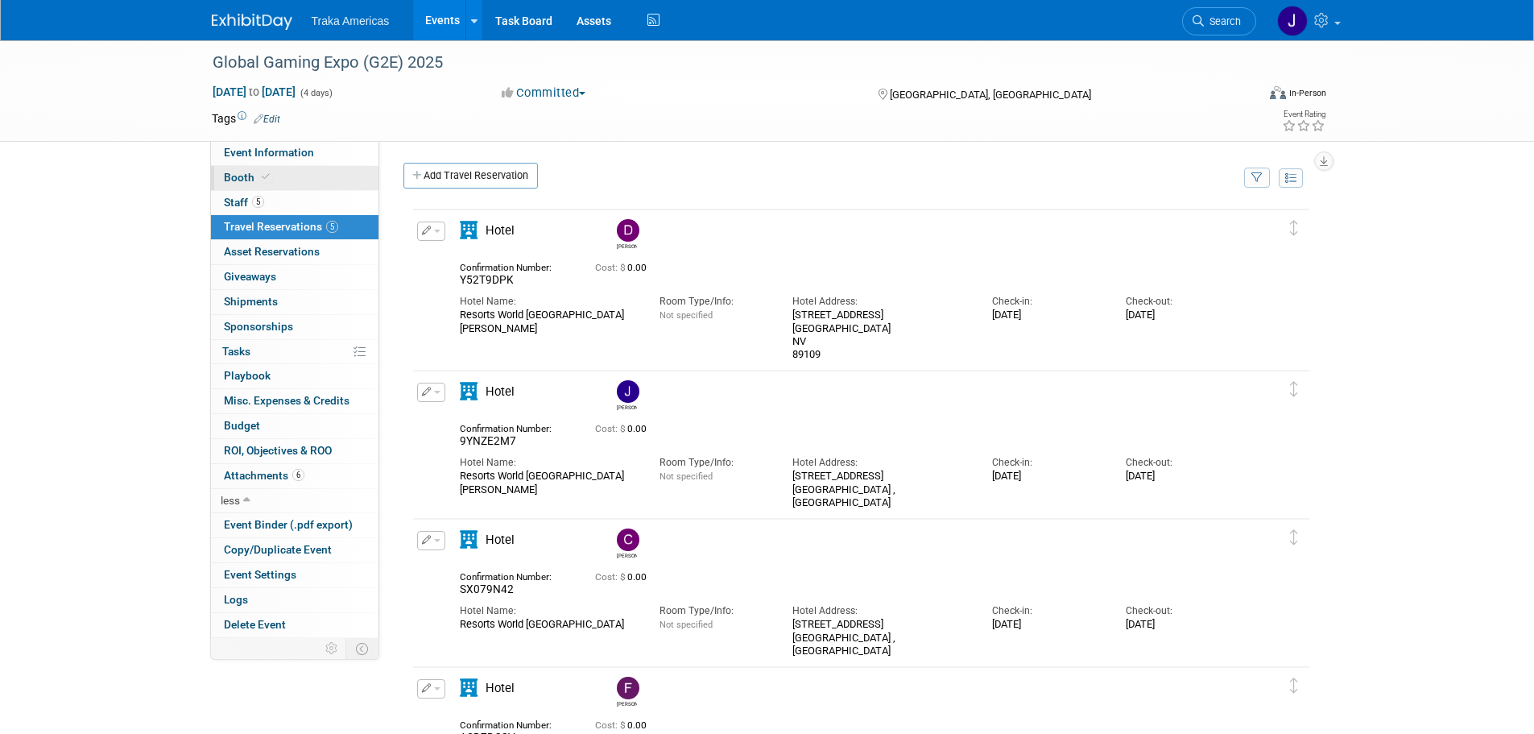
click at [271, 176] on span at bounding box center [266, 177] width 14 height 12
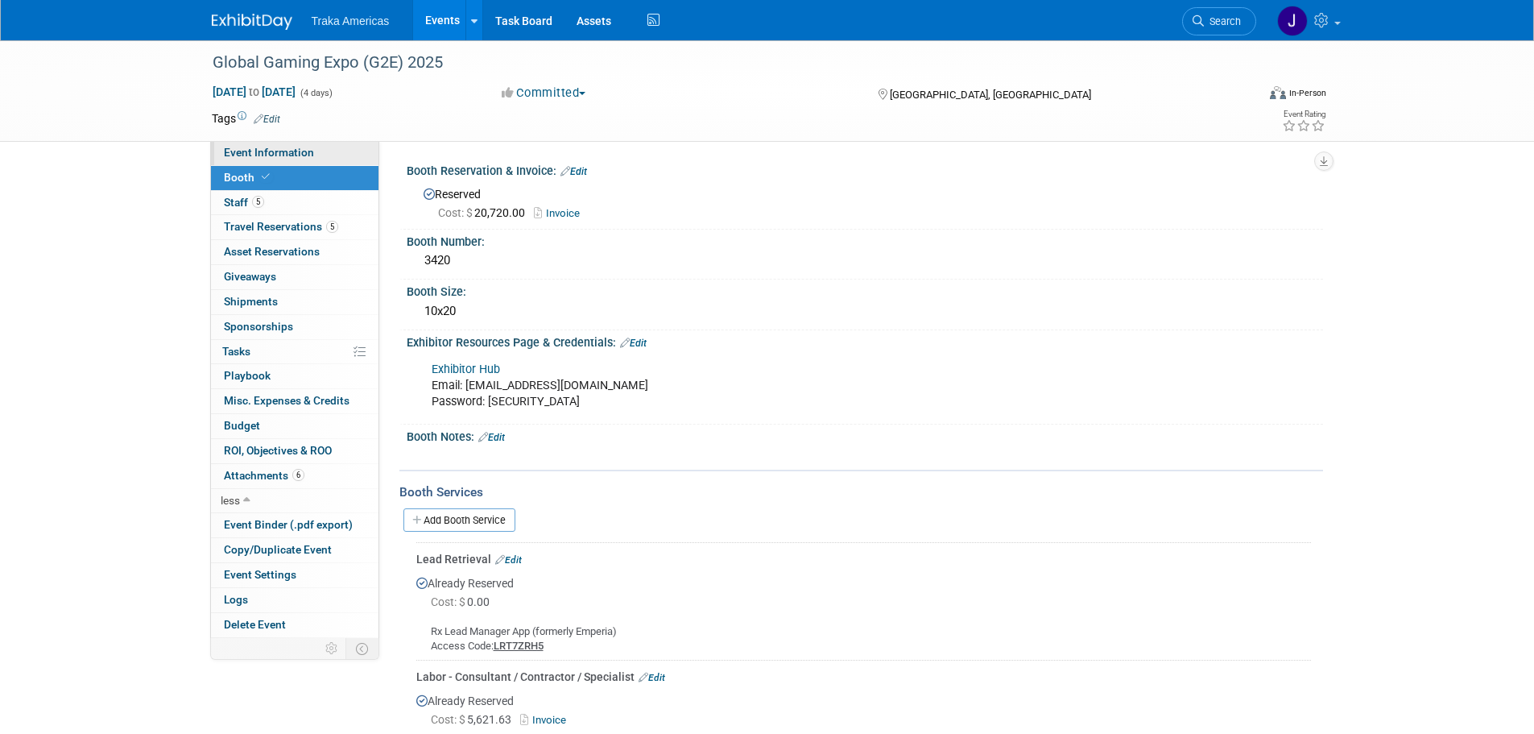
click at [302, 154] on span "Event Information" at bounding box center [269, 152] width 90 height 13
select select "National"
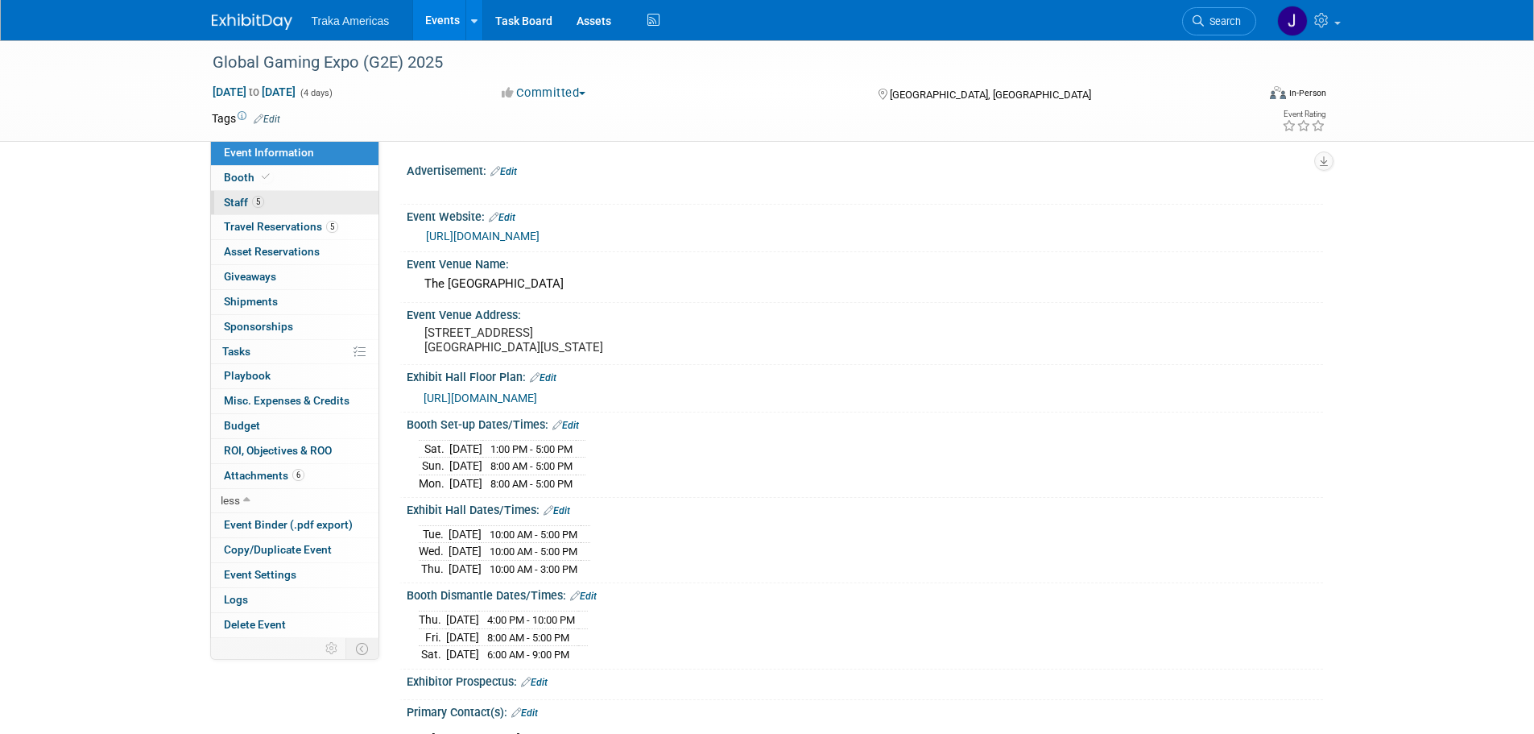
click at [274, 205] on link "5 Staff 5" at bounding box center [295, 203] width 168 height 24
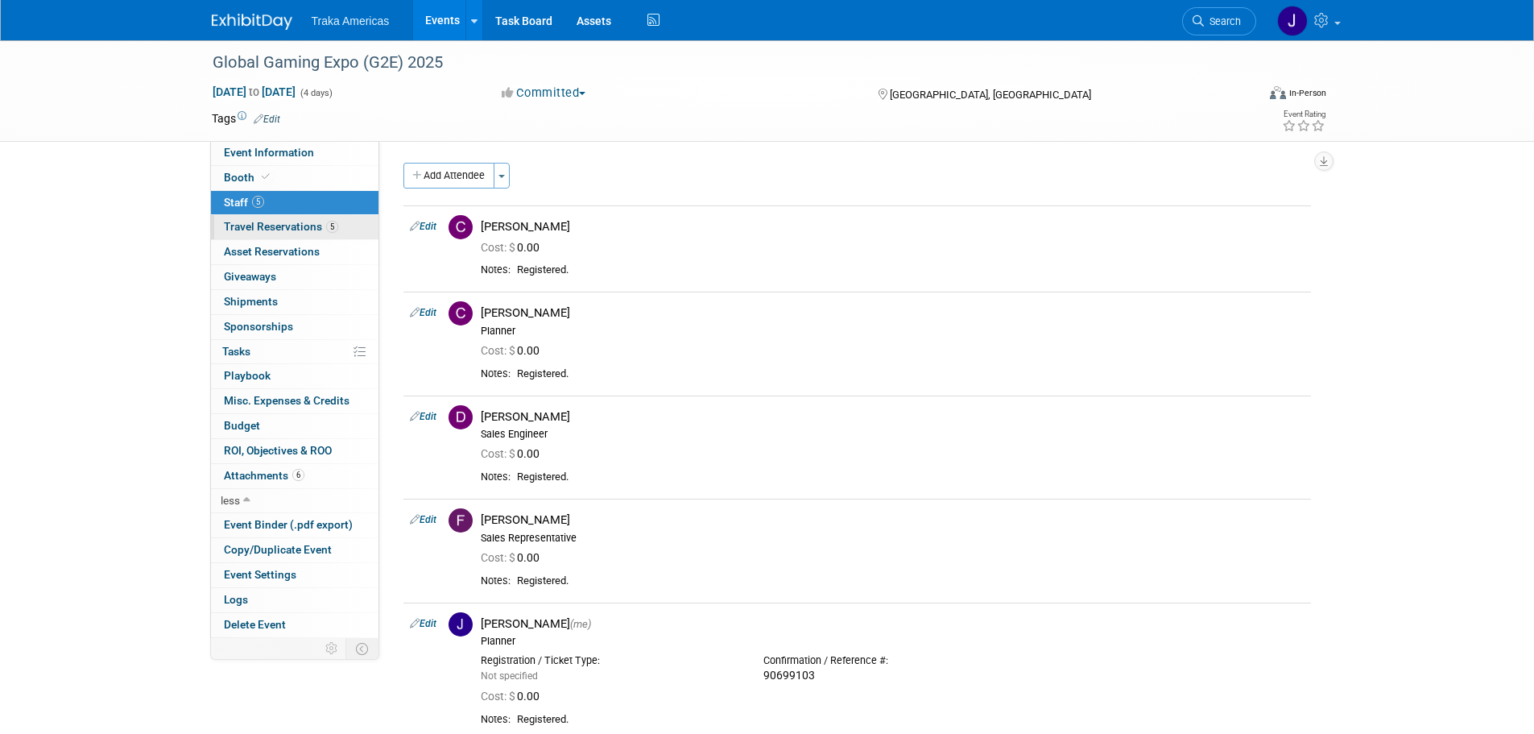
click at [288, 227] on span "Travel Reservations 5" at bounding box center [281, 226] width 114 height 13
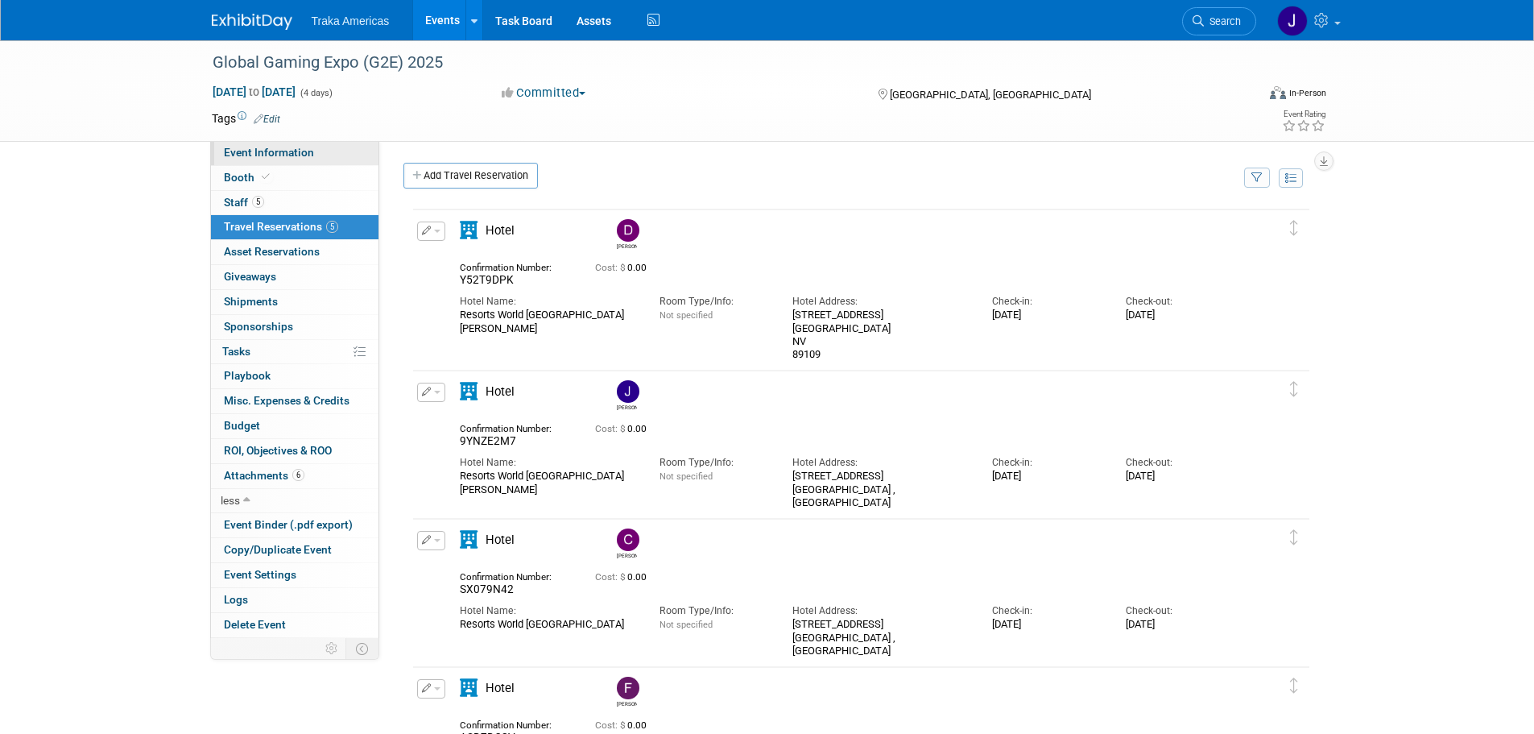
click at [249, 145] on link "Event Information" at bounding box center [295, 153] width 168 height 24
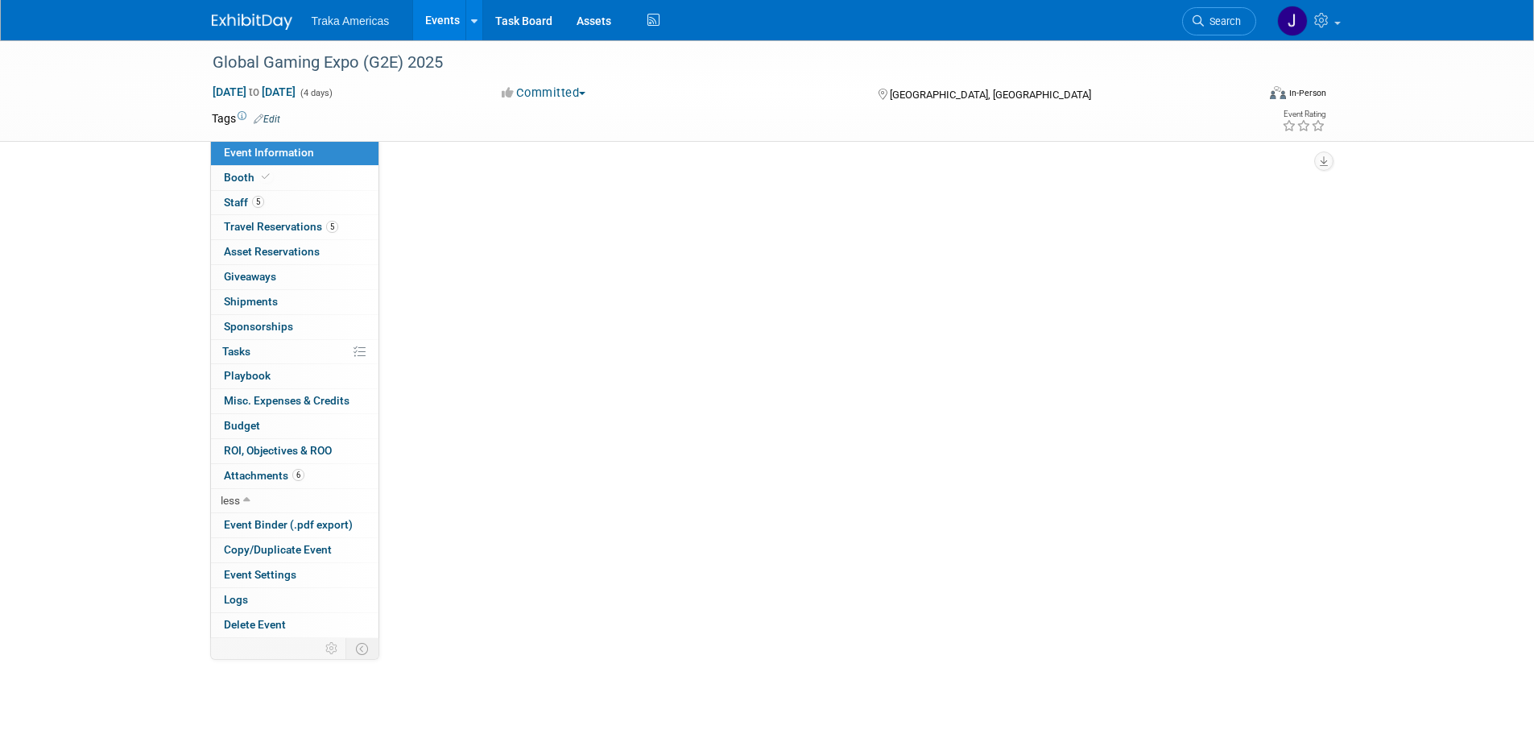
select select "National"
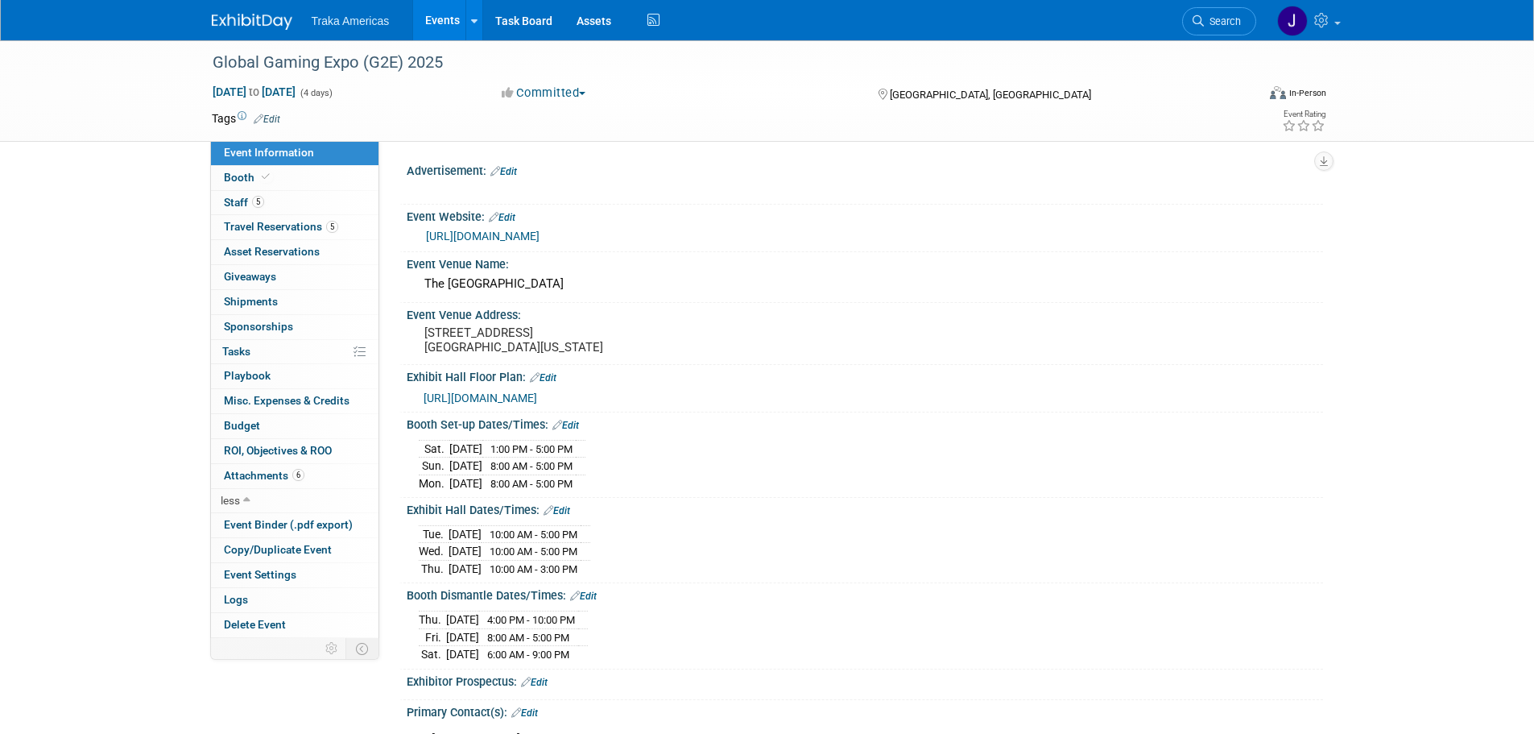
click at [574, 431] on link "Edit" at bounding box center [566, 425] width 27 height 11
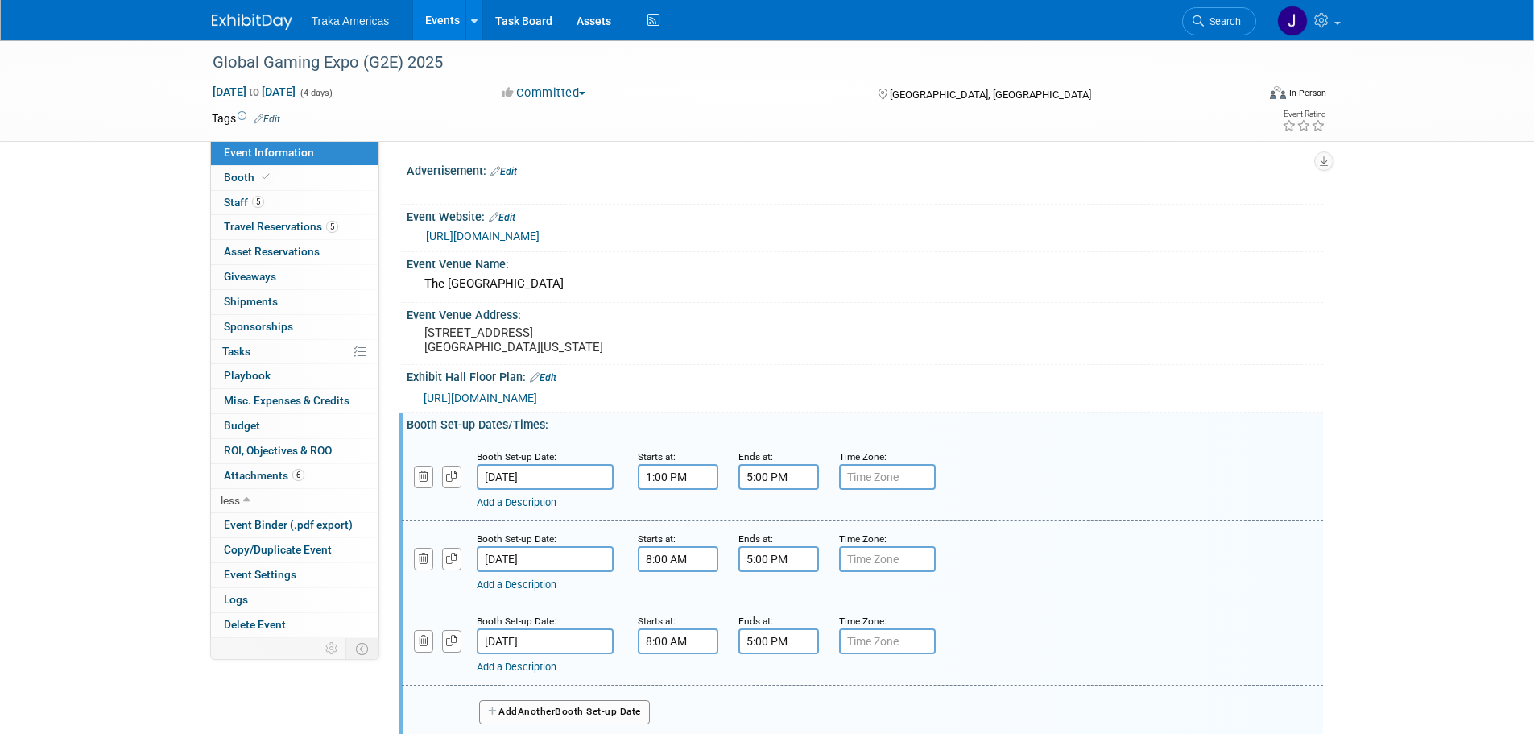
click at [539, 590] on link "Add a Description" at bounding box center [517, 584] width 80 height 12
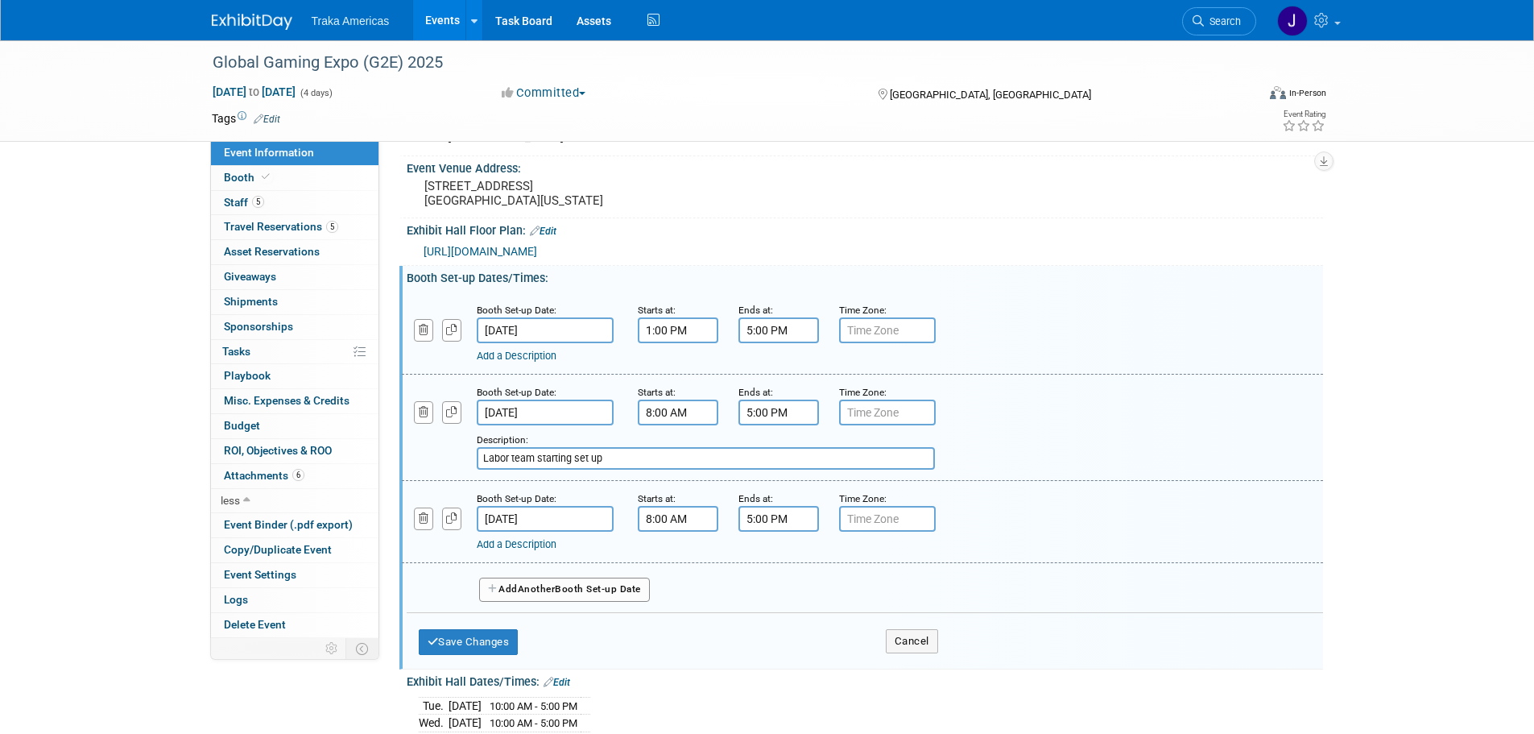
scroll to position [161, 0]
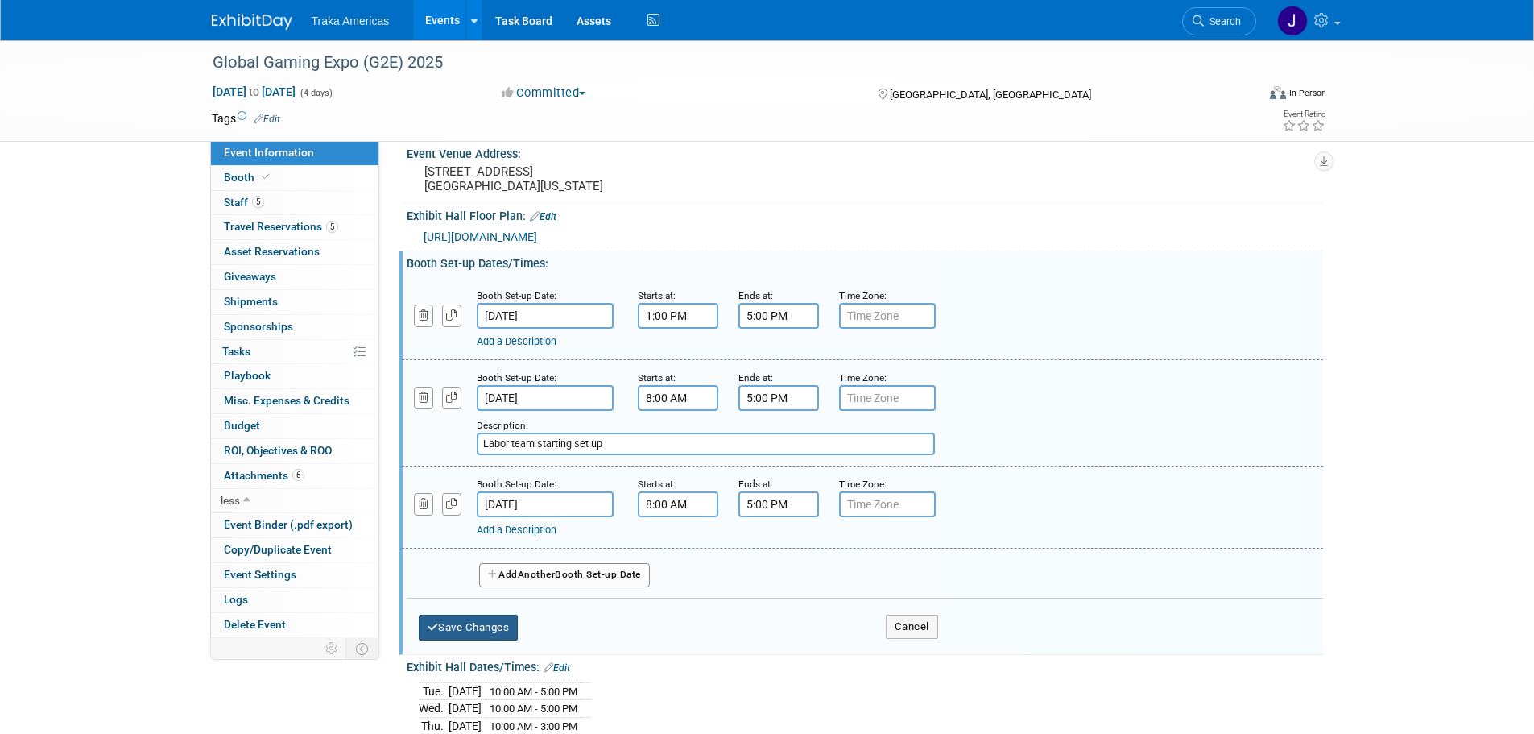
type input "Labor team starting set up"
click at [477, 640] on button "Save Changes" at bounding box center [469, 628] width 100 height 26
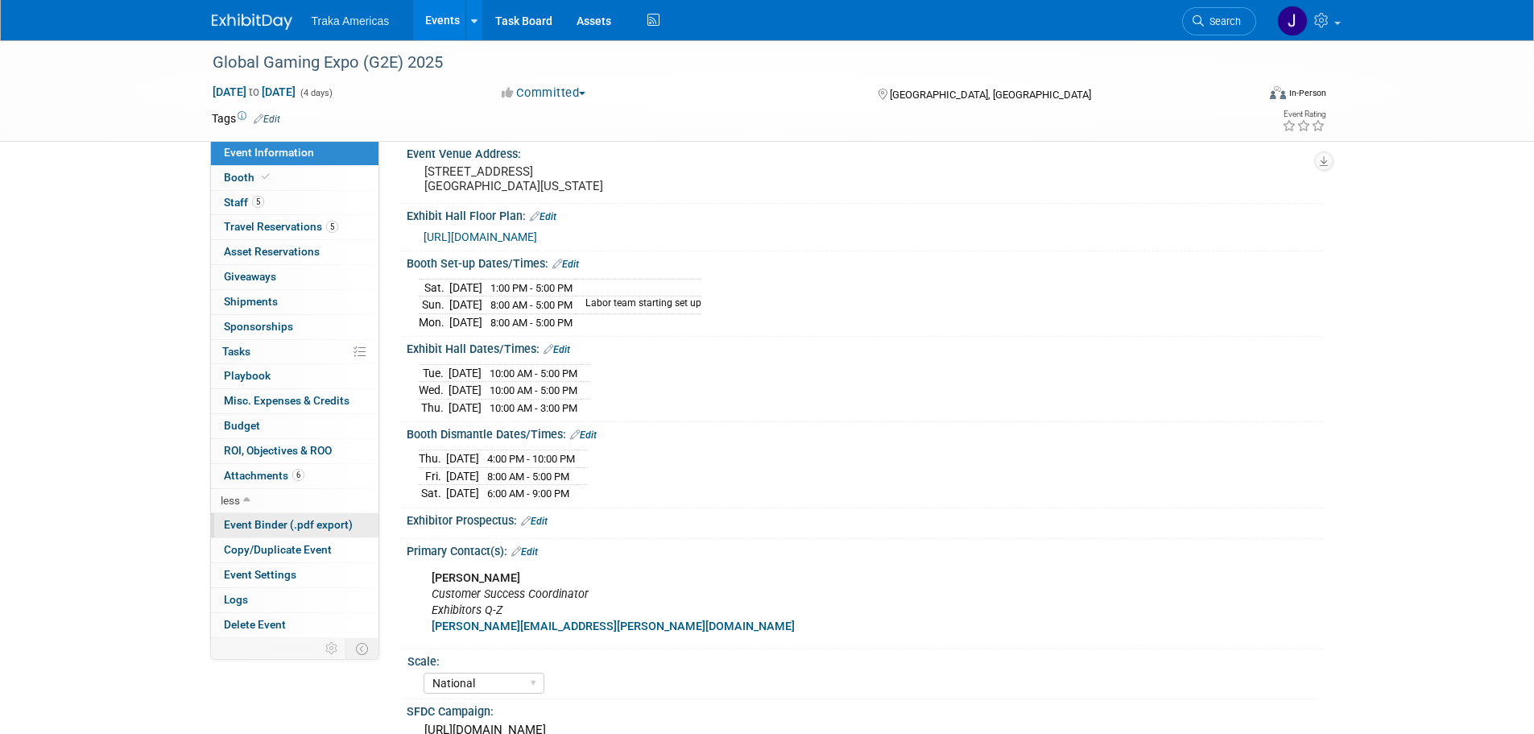
click at [310, 535] on link "Event Binder (.pdf export)" at bounding box center [295, 525] width 168 height 24
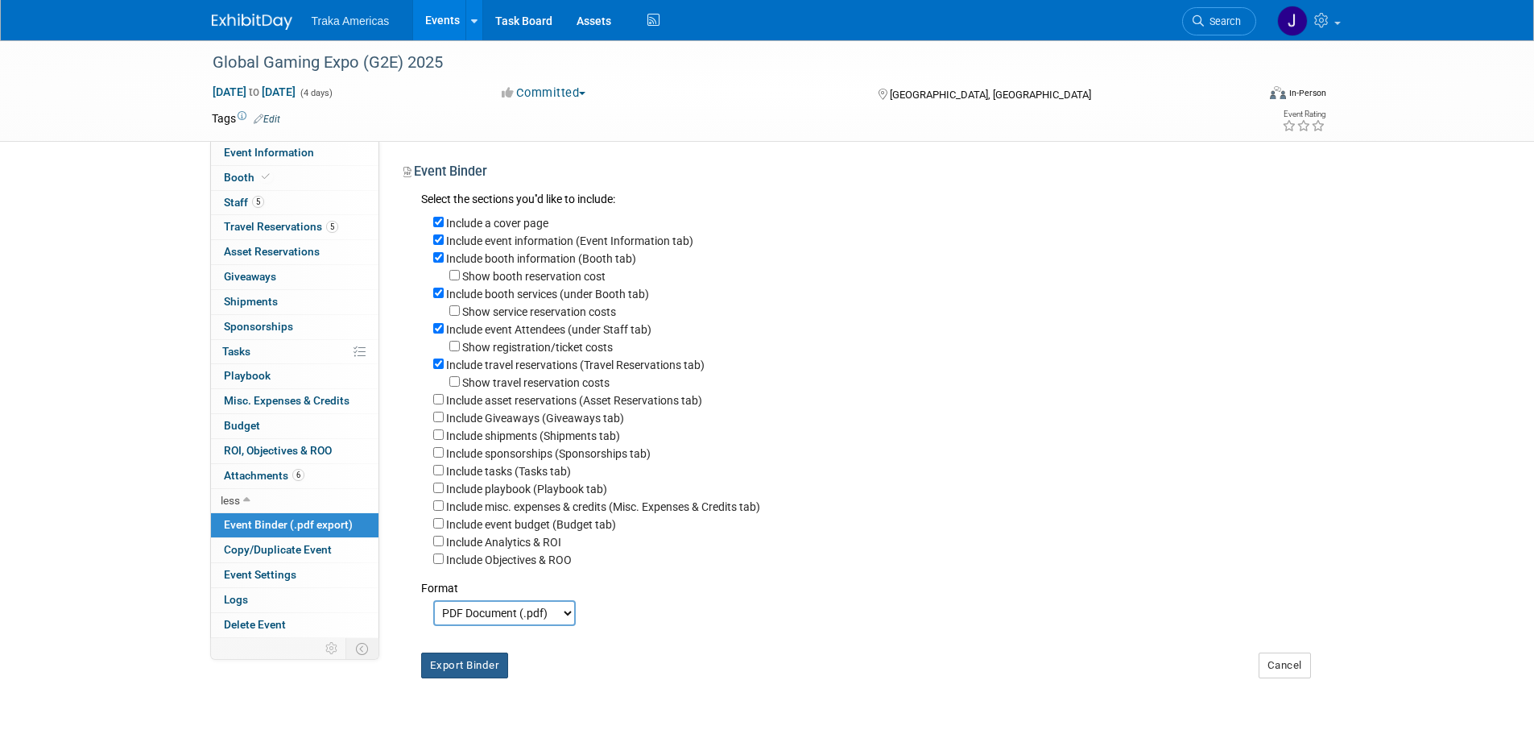
click at [465, 673] on button "Export Binder" at bounding box center [465, 665] width 88 height 26
click at [290, 143] on link "Event Information" at bounding box center [295, 153] width 168 height 24
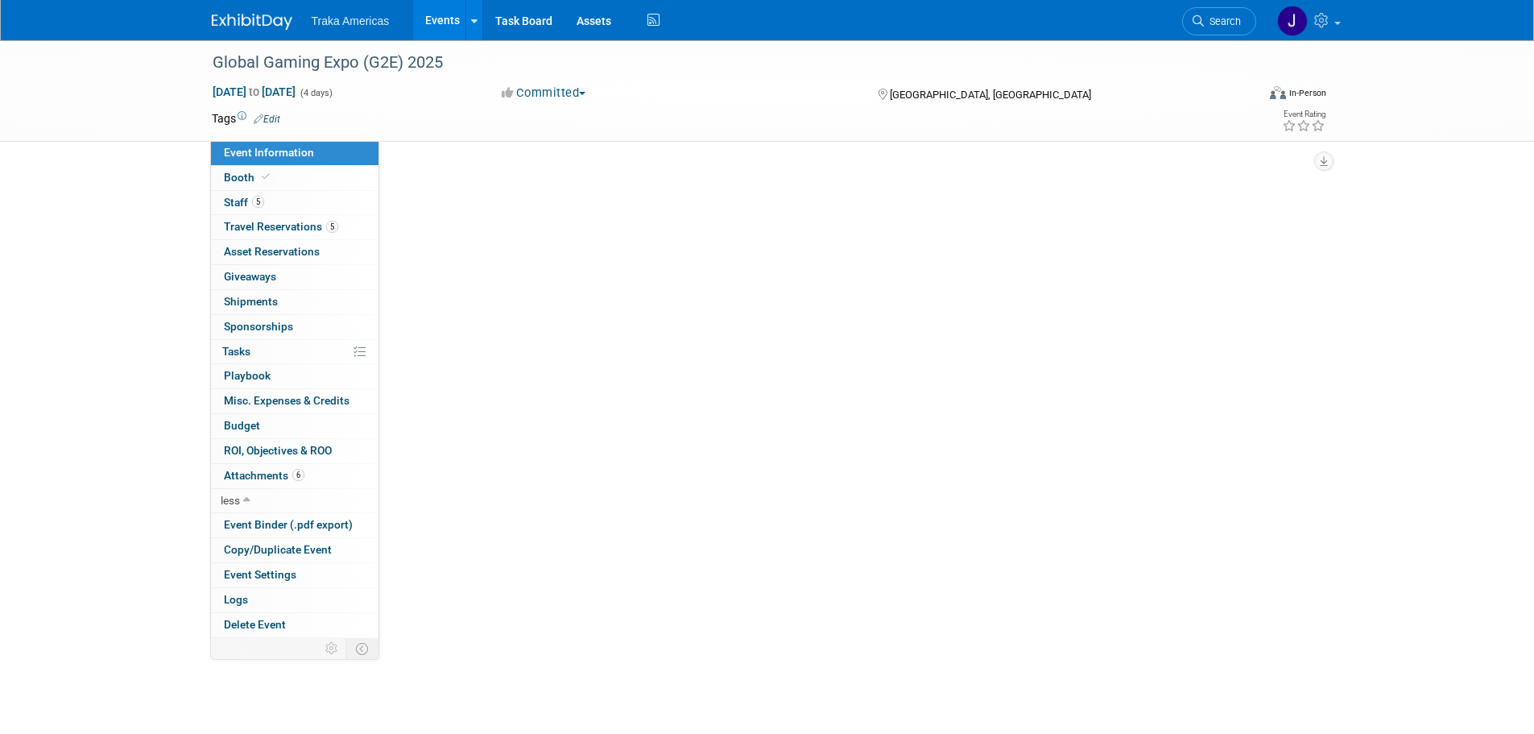
select select "National"
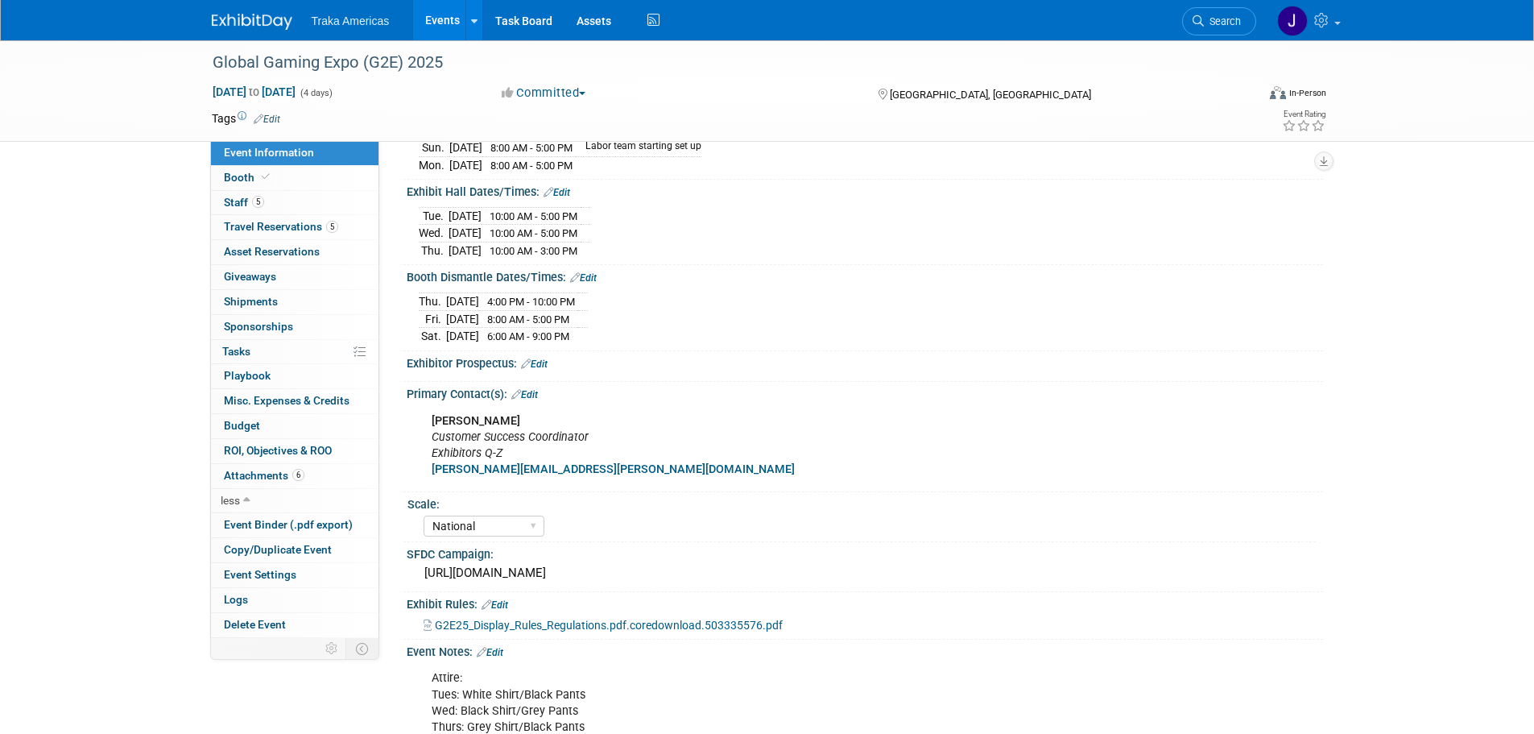
scroll to position [403, 0]
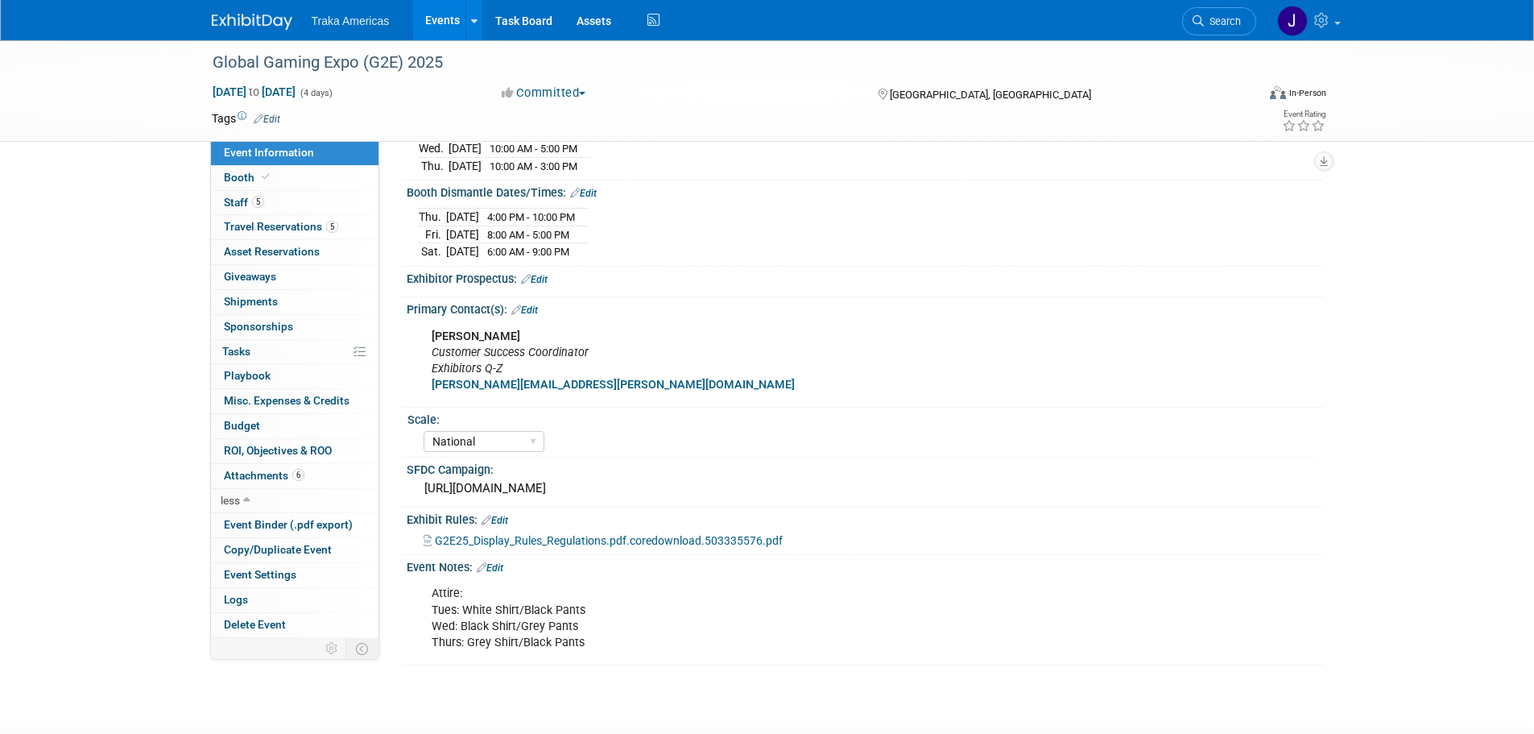
click at [232, 22] on img at bounding box center [252, 22] width 81 height 16
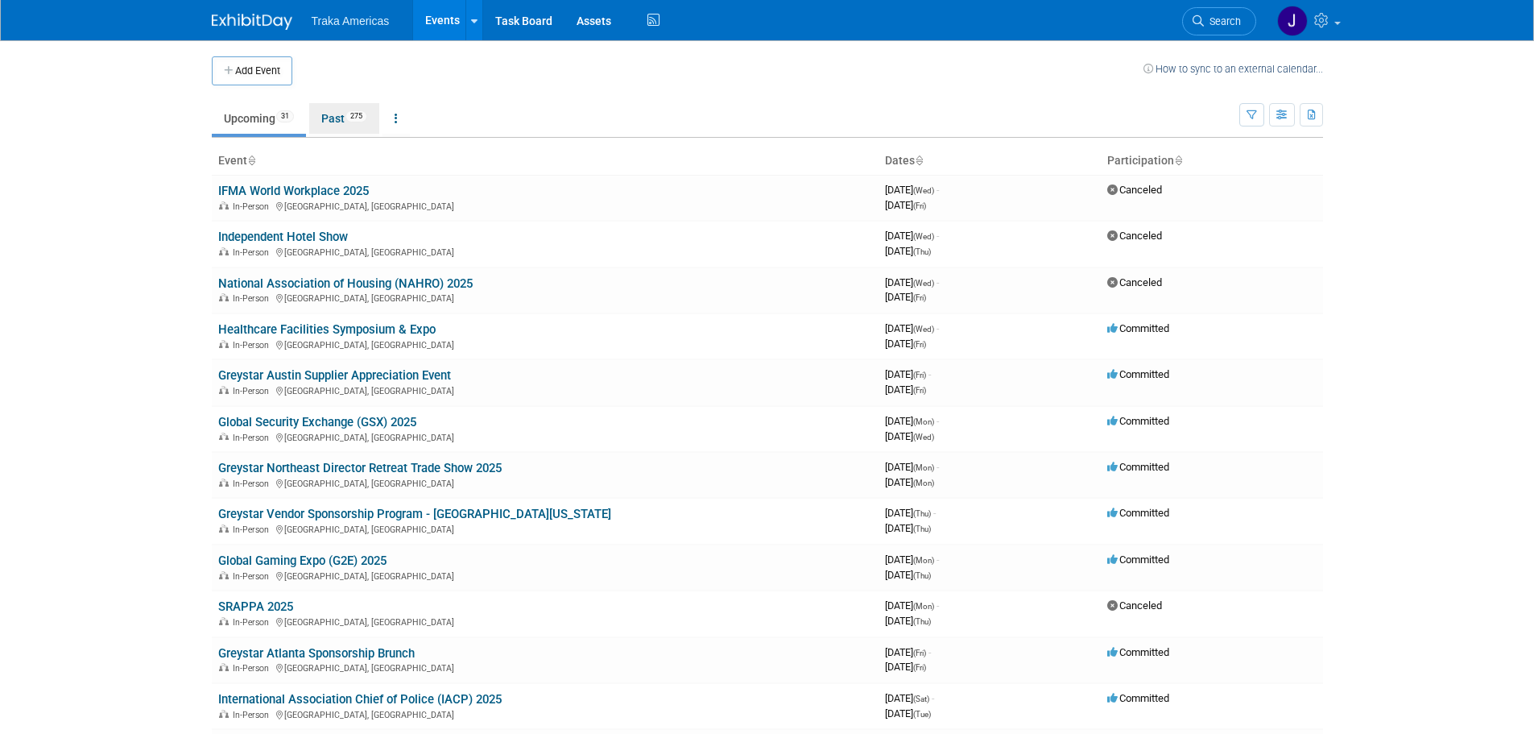
click at [338, 115] on link "Past 275" at bounding box center [344, 118] width 70 height 31
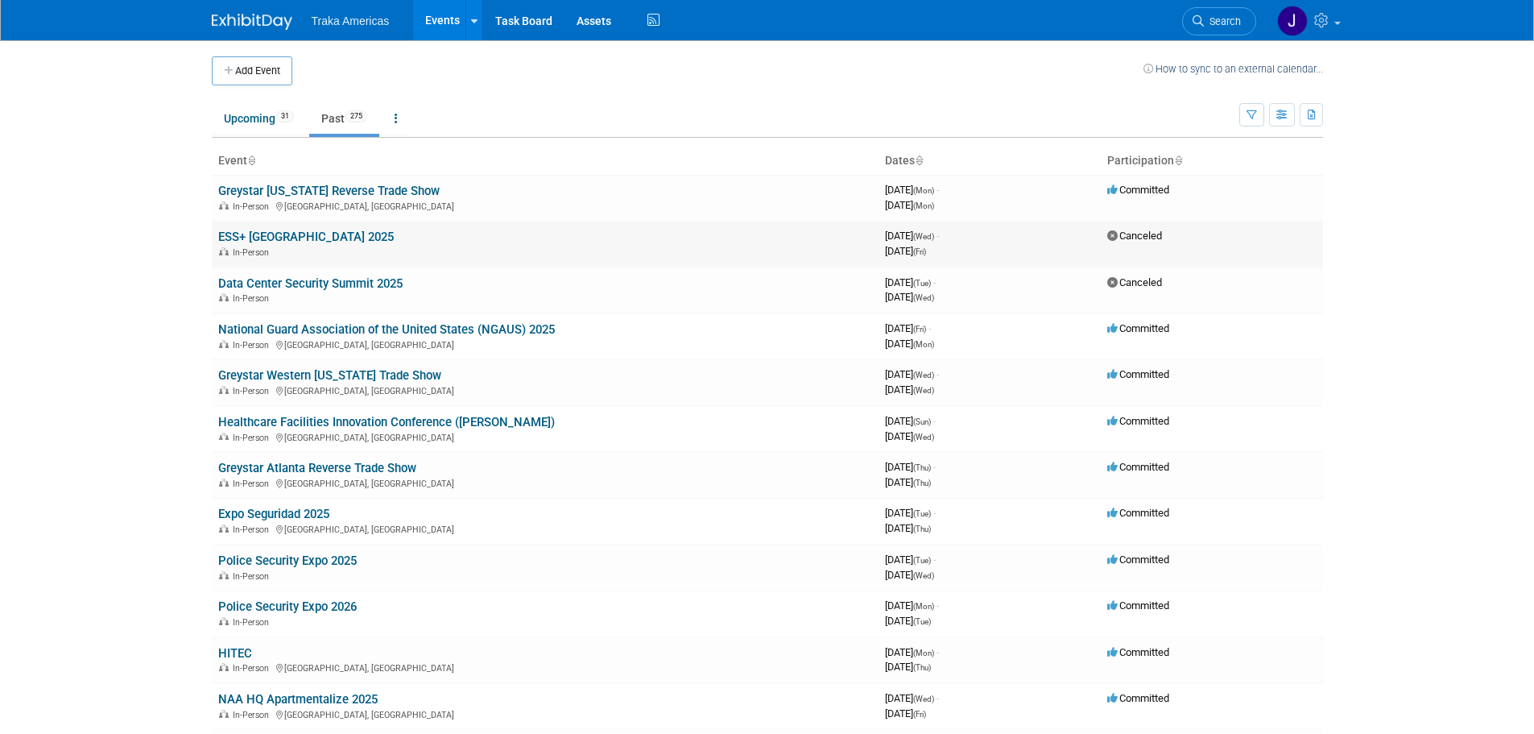
scroll to position [2966, 0]
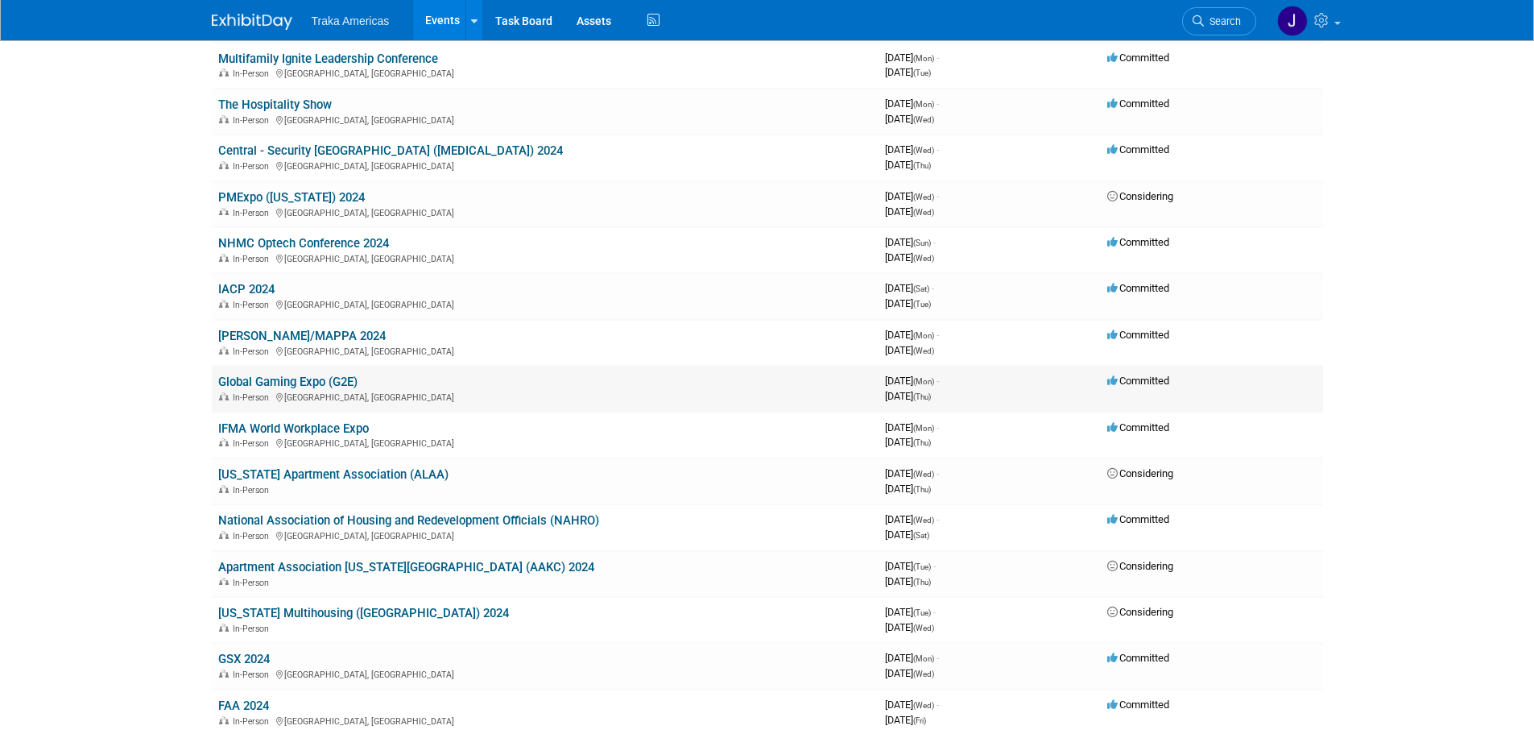
click at [315, 375] on link "Global Gaming Expo (G2E)" at bounding box center [287, 382] width 139 height 14
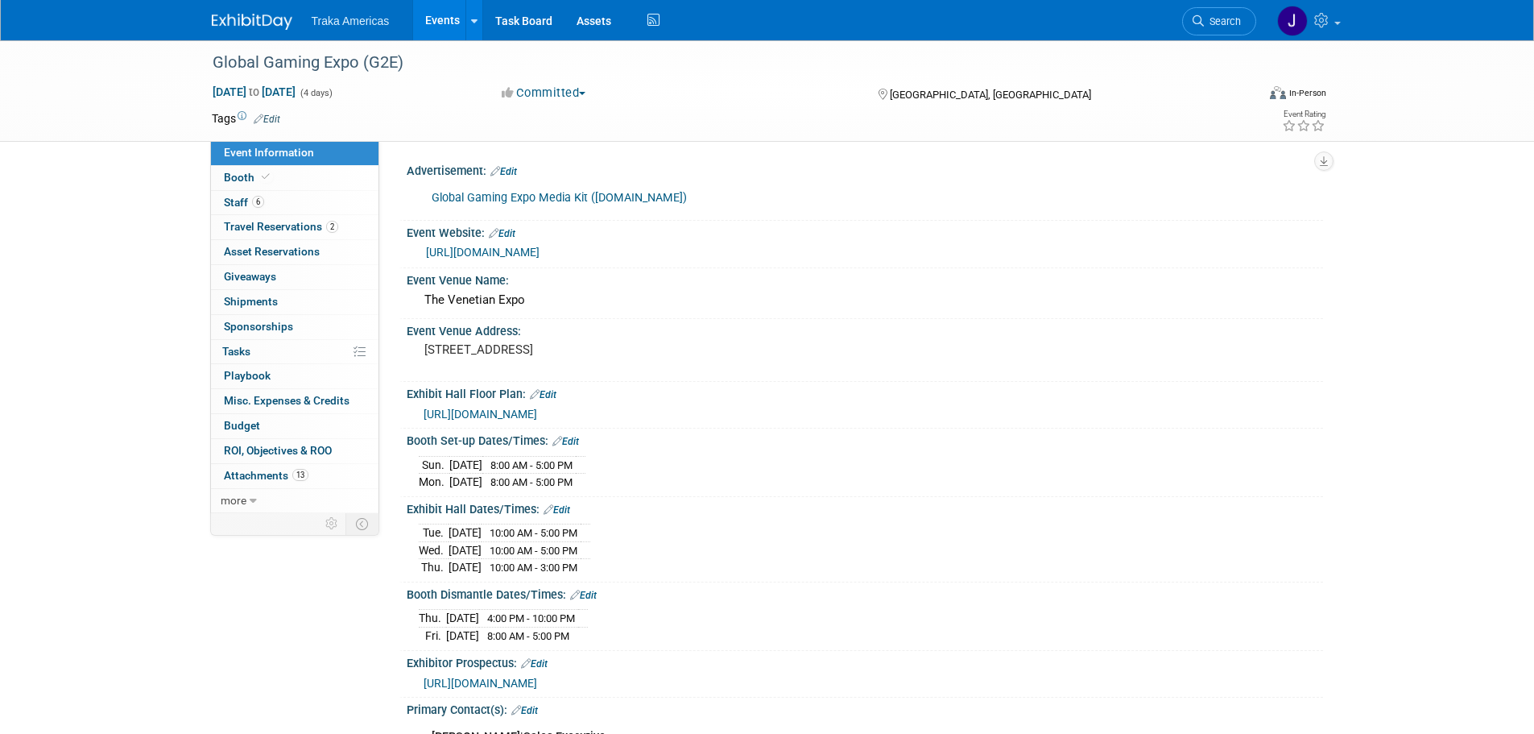
select select "National"
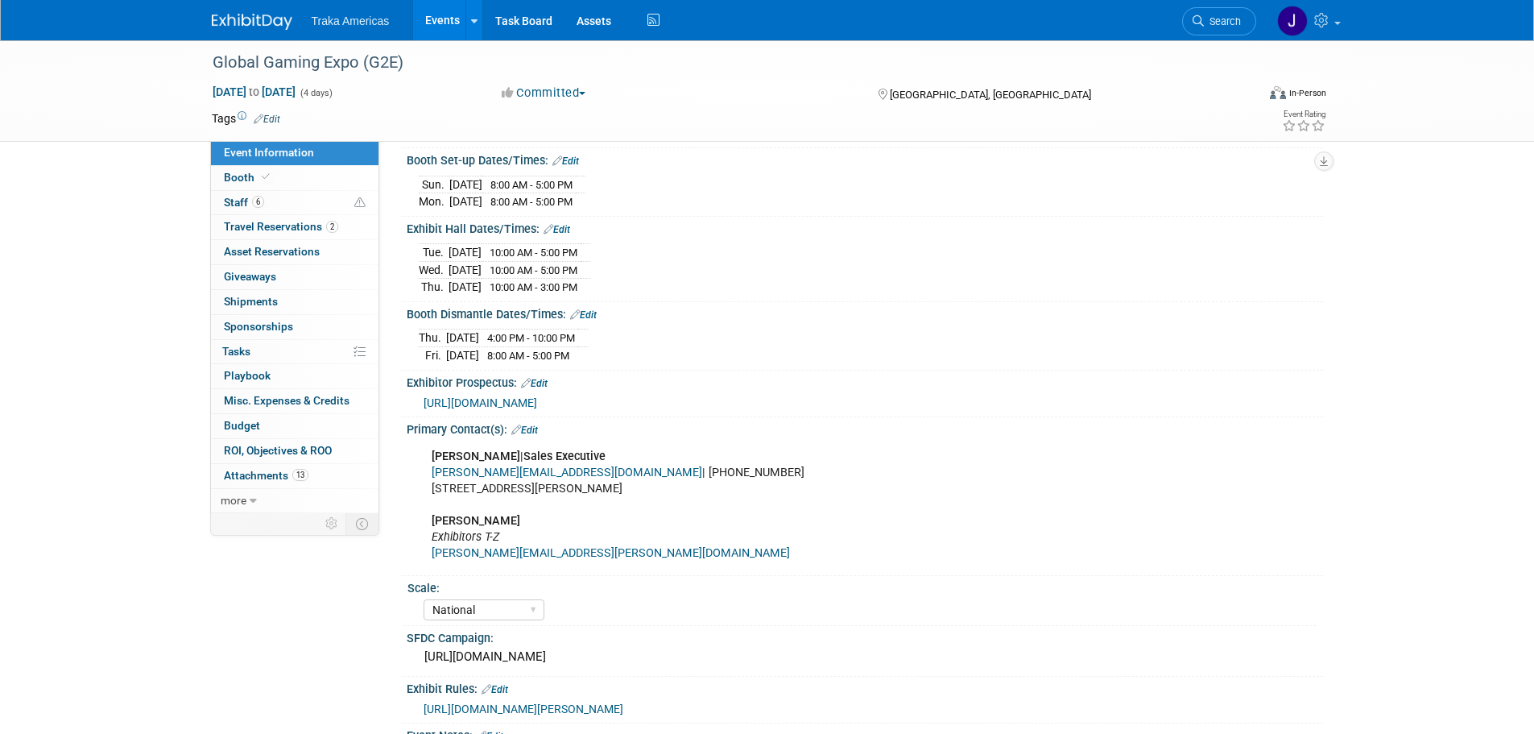
scroll to position [483, 0]
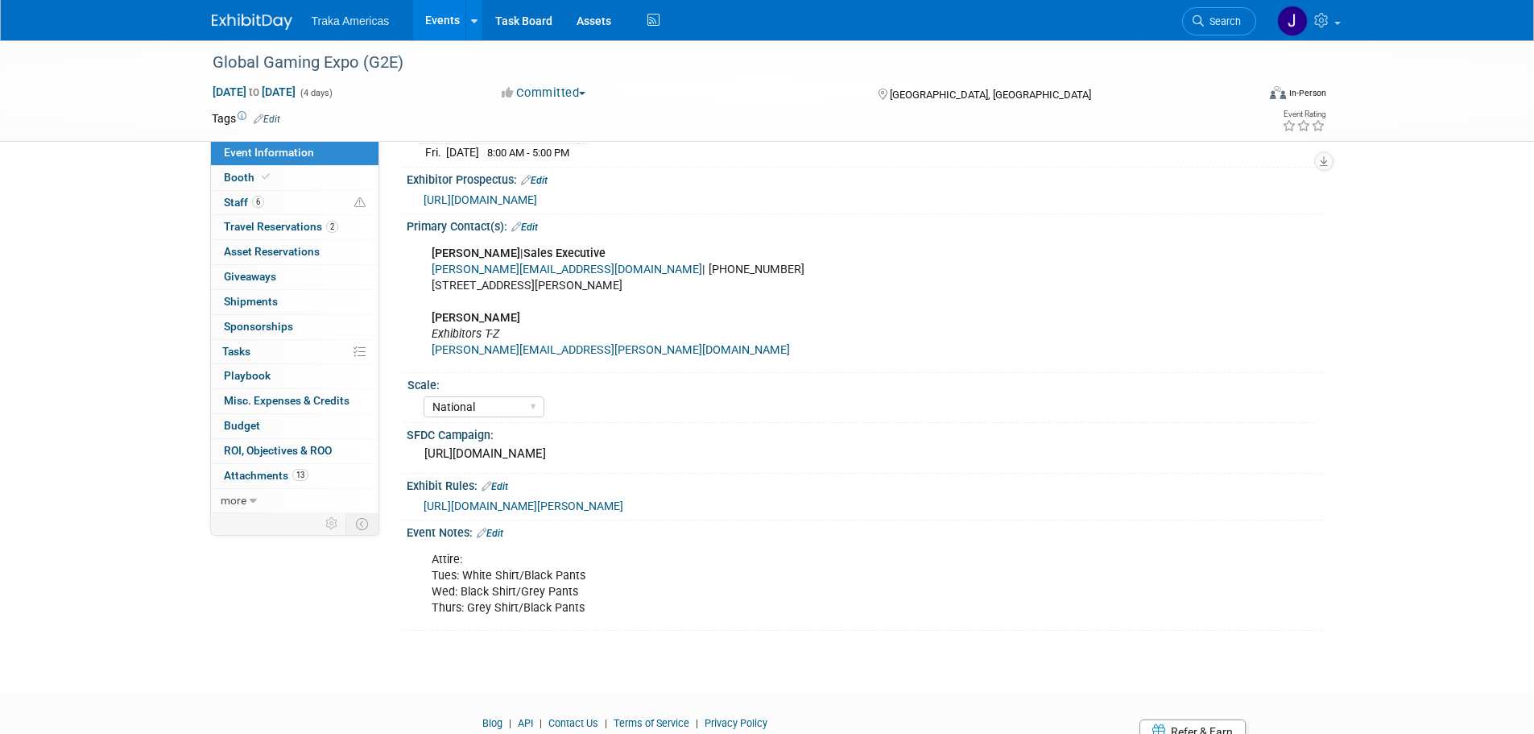
click at [589, 604] on div "Attire: Tues: White Shirt/Black Pants Wed: Black Shirt/Grey Pants Thurs: Grey S…" at bounding box center [783, 584] width 726 height 81
click at [580, 605] on div "Attire: Tues: White Shirt/Black Pants Wed: Black Shirt/Grey Pants Thurs: Grey S…" at bounding box center [783, 584] width 726 height 81
drag, startPoint x: 580, startPoint y: 605, endPoint x: 418, endPoint y: 571, distance: 165.4
click at [418, 571] on div "Attire: Tues: White Shirt/Black Pants Wed: Black Shirt/Grey Pants Thurs: Grey S…" at bounding box center [865, 583] width 917 height 86
copy div "Attire: Tues: White Shirt/Black Pants Wed: Black Shirt/Grey Pants Thurs: Grey S…"
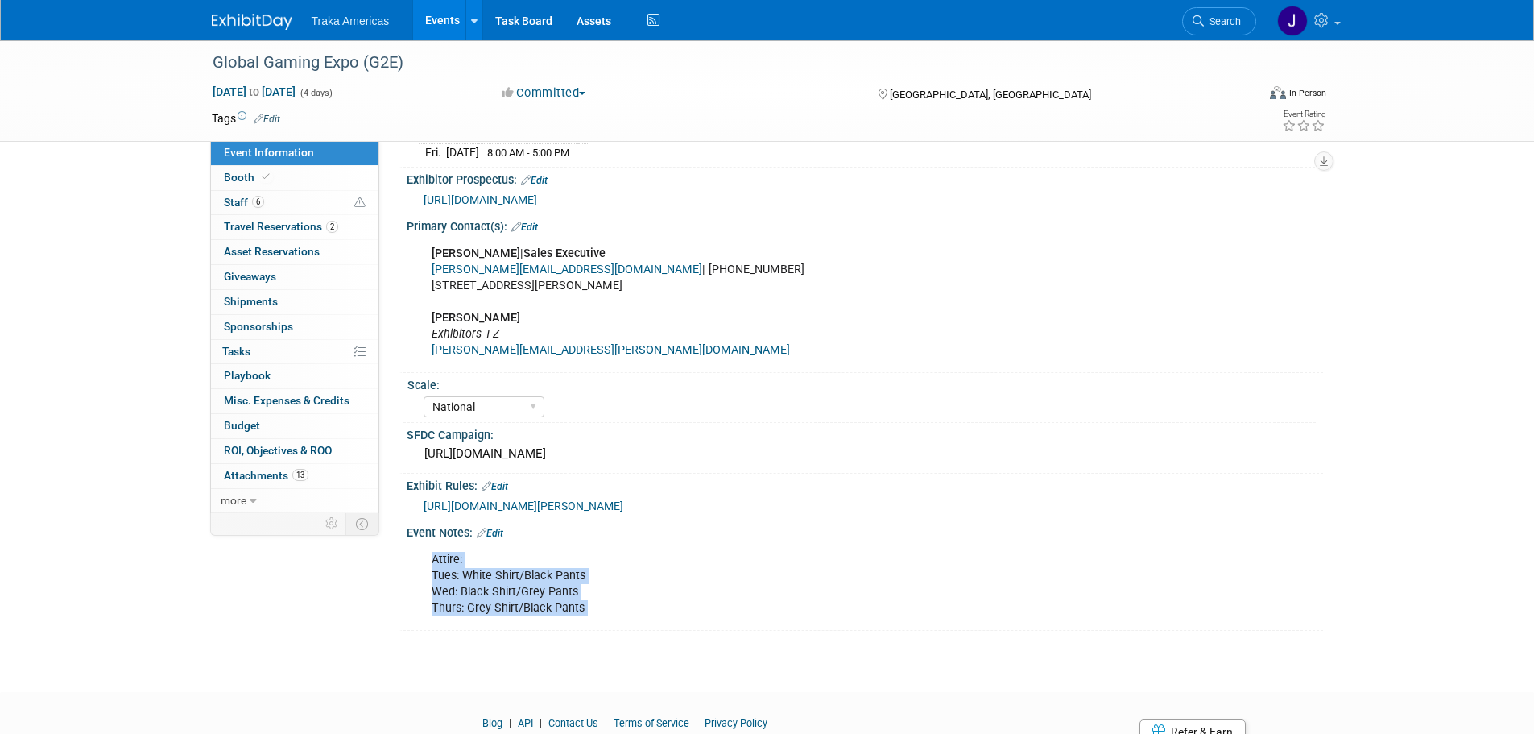
click at [258, 25] on img at bounding box center [252, 22] width 81 height 16
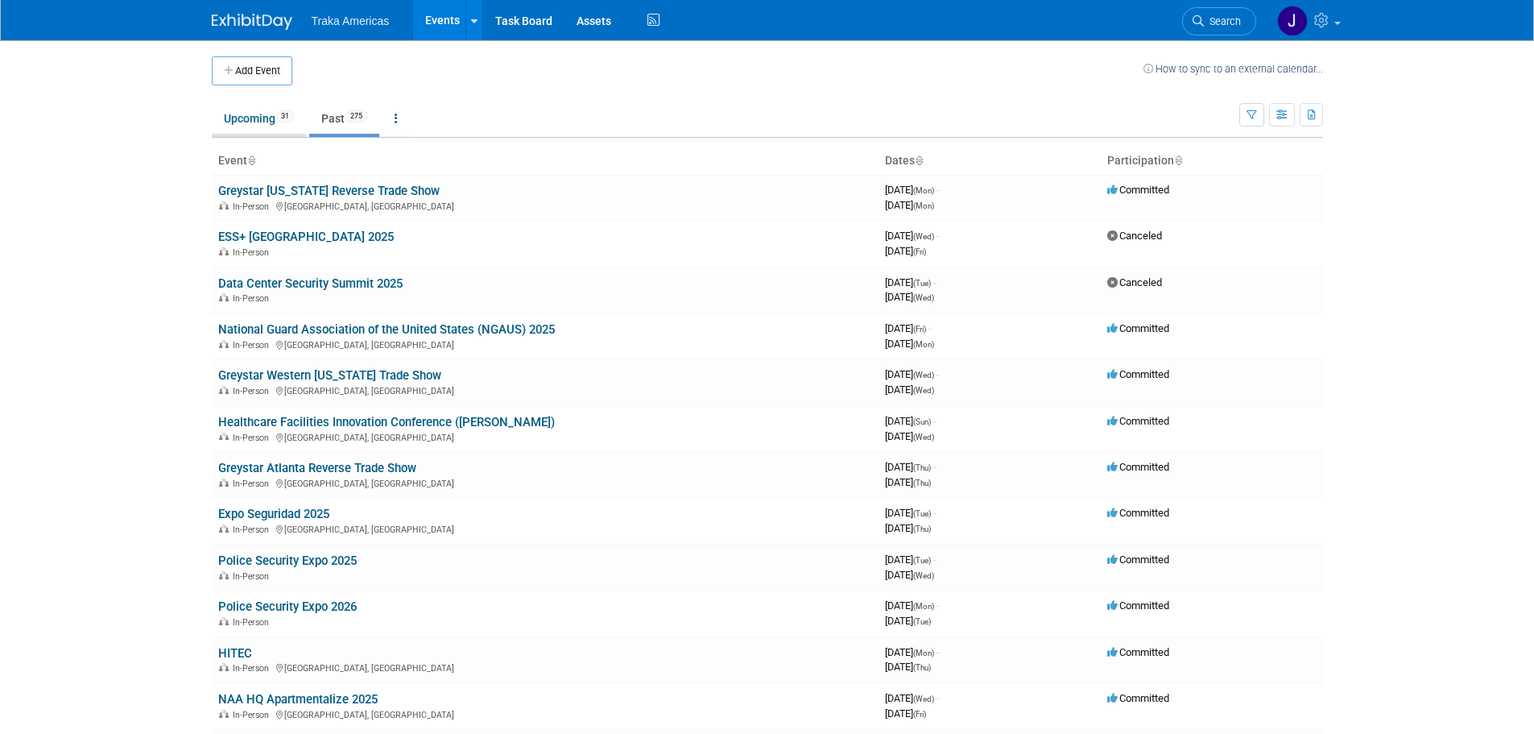
click at [253, 117] on link "Upcoming 31" at bounding box center [259, 118] width 94 height 31
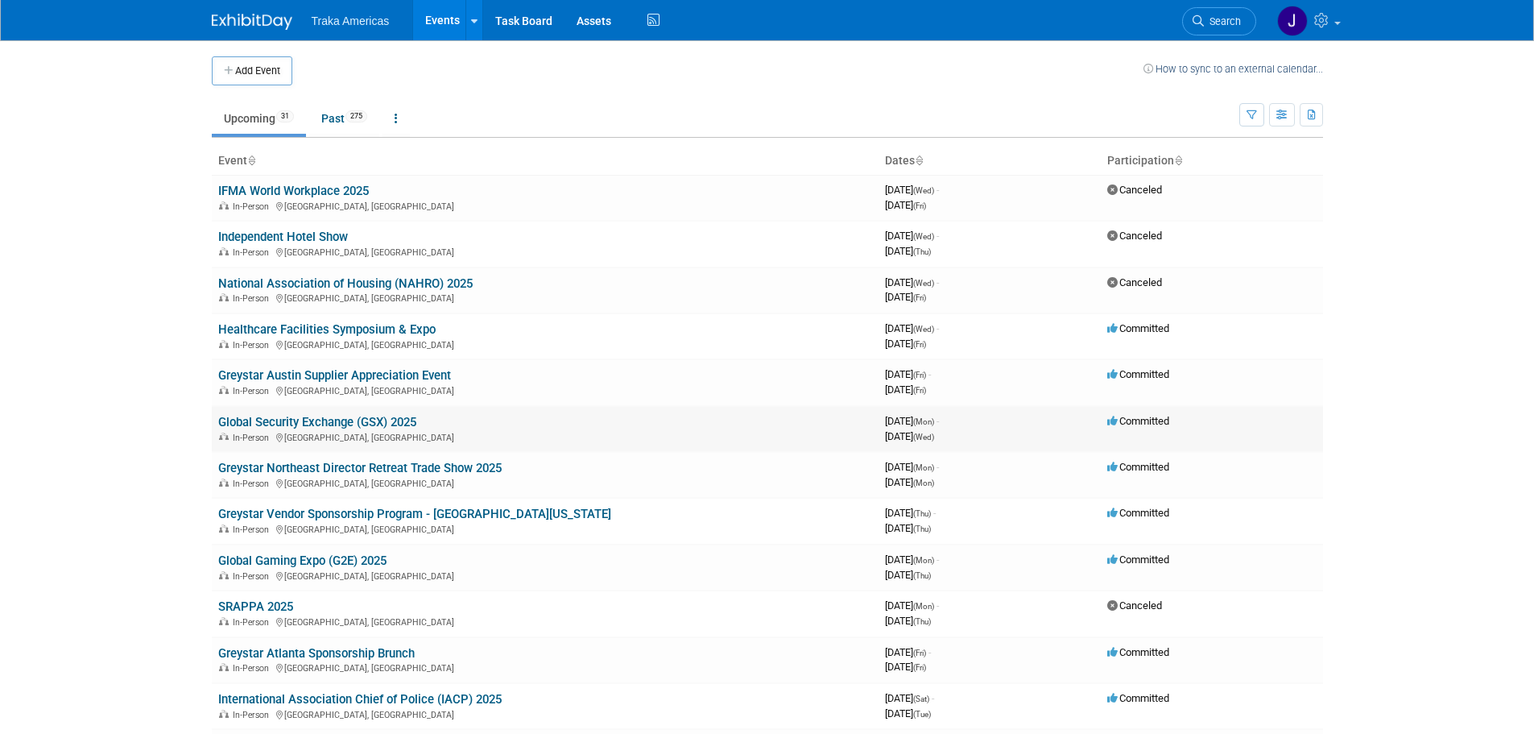
click at [313, 429] on td "Global Security Exchange (GSX) 2025 In-Person [GEOGRAPHIC_DATA], [GEOGRAPHIC_DA…" at bounding box center [545, 429] width 667 height 46
click at [313, 423] on link "Global Security Exchange (GSX) 2025" at bounding box center [317, 422] width 198 height 14
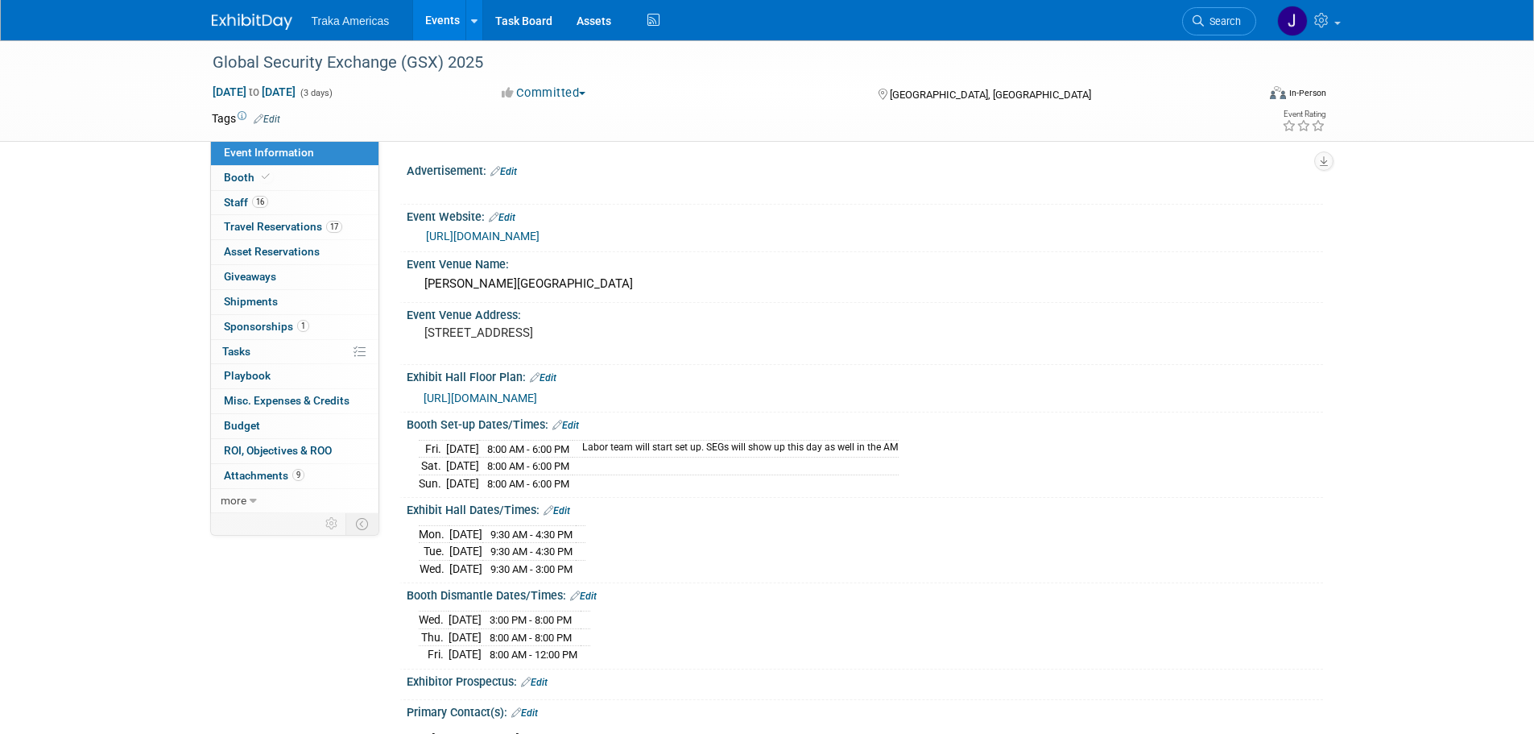
select select "National"
click at [288, 192] on link "16 Staff 16" at bounding box center [295, 203] width 168 height 24
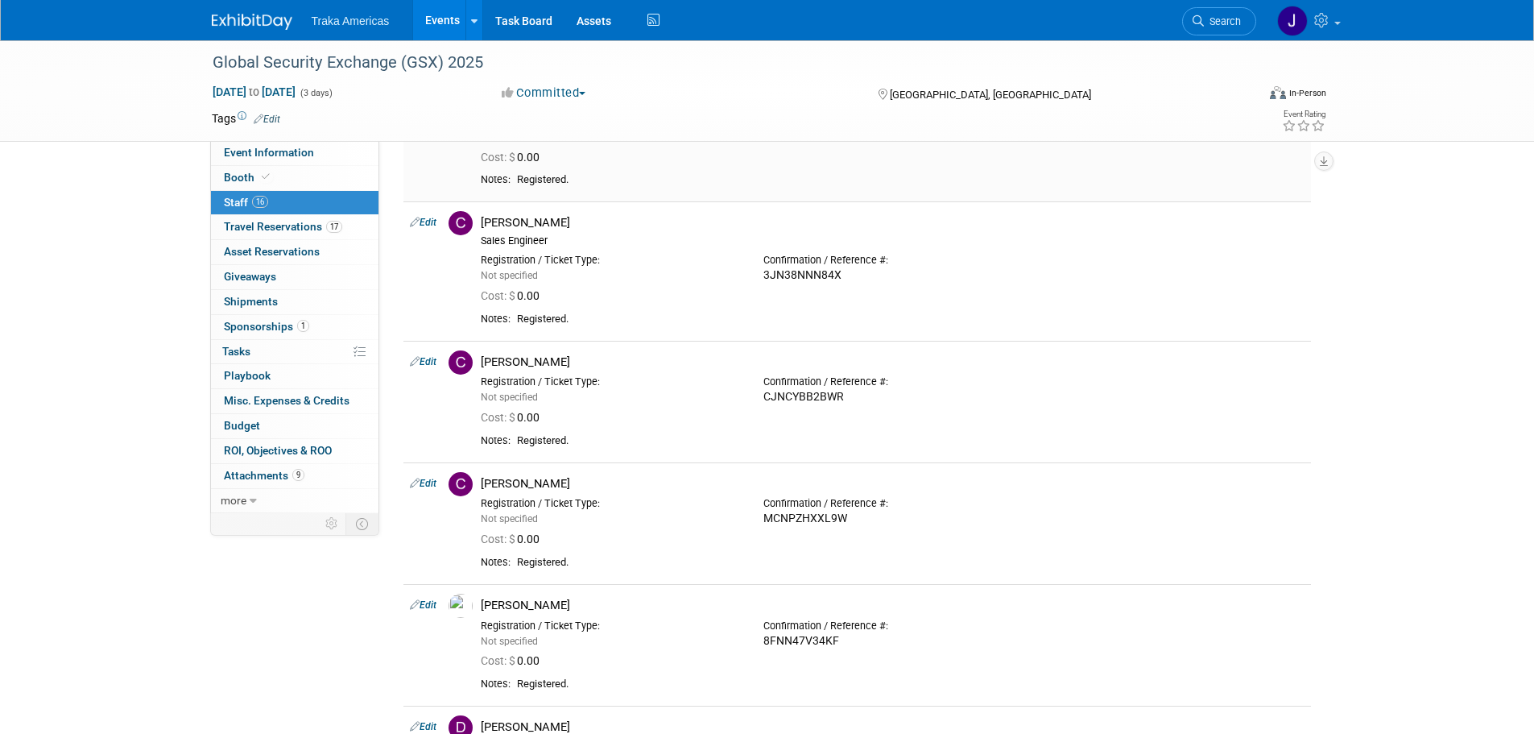
scroll to position [483, 0]
